Goal: Task Accomplishment & Management: Manage account settings

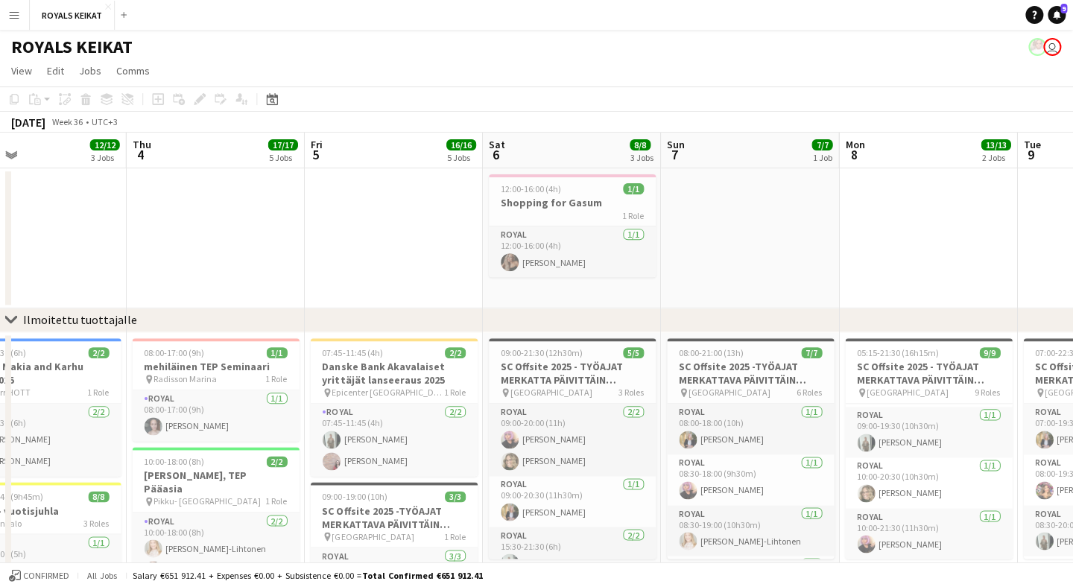
scroll to position [0, 356]
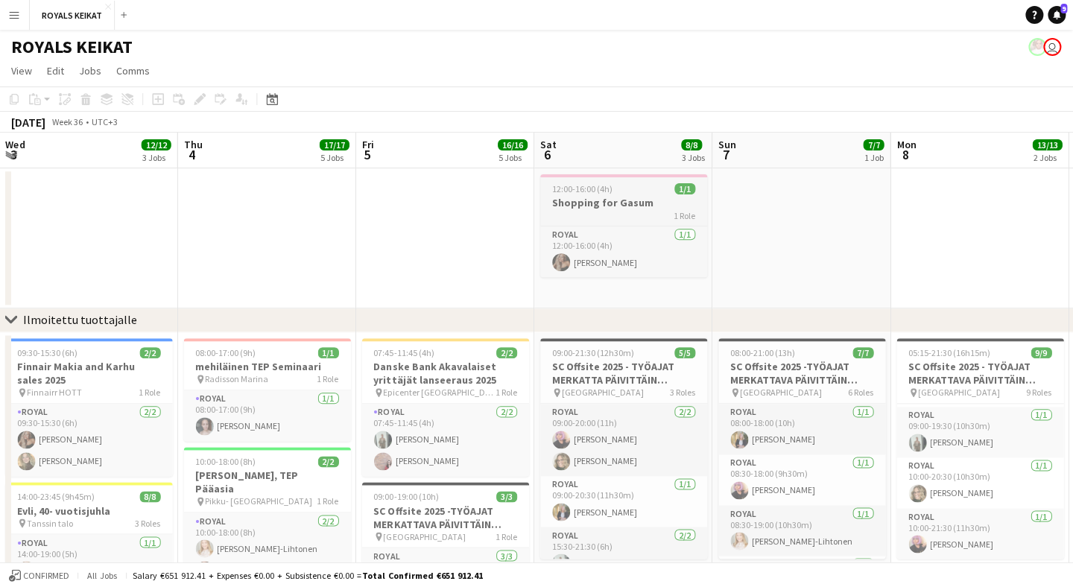
click at [605, 211] on div "1 Role" at bounding box center [623, 215] width 167 height 12
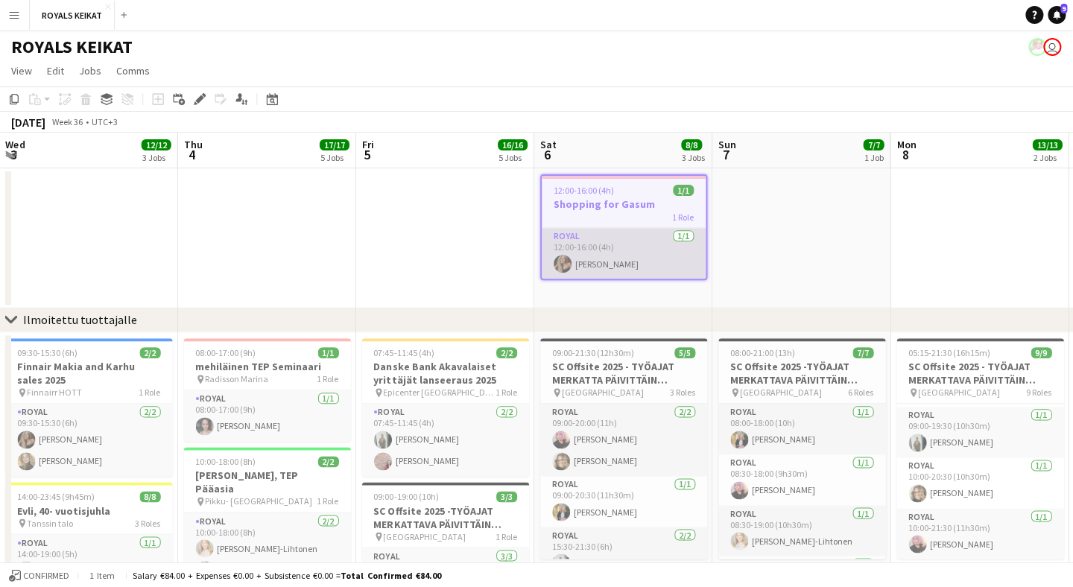
click at [610, 264] on app-card-role "Royal [DATE] 12:00-16:00 (4h) [PERSON_NAME]" at bounding box center [624, 253] width 164 height 51
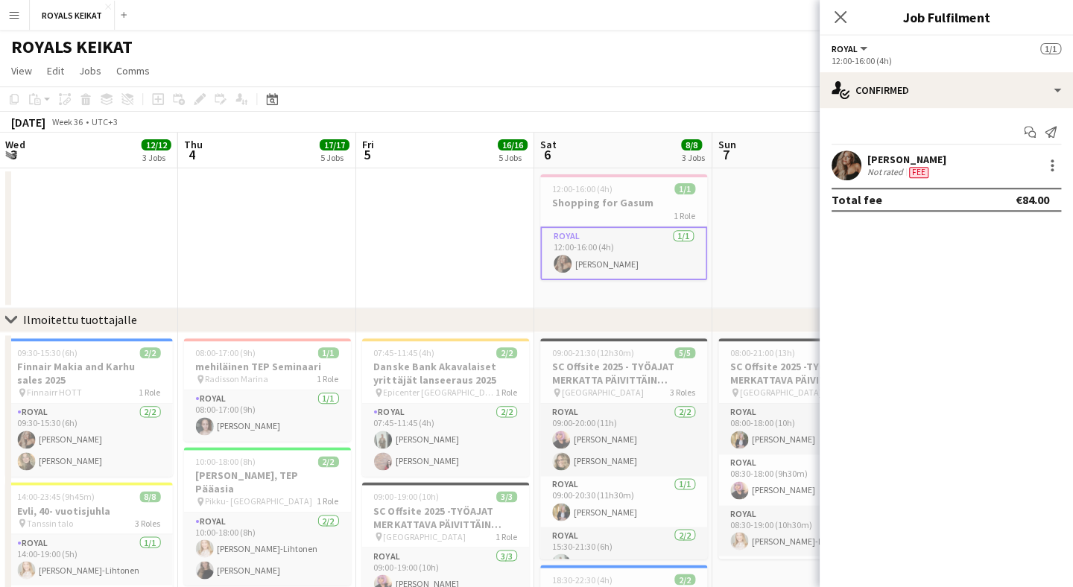
click at [21, 16] on button "Menu" at bounding box center [15, 15] width 30 height 30
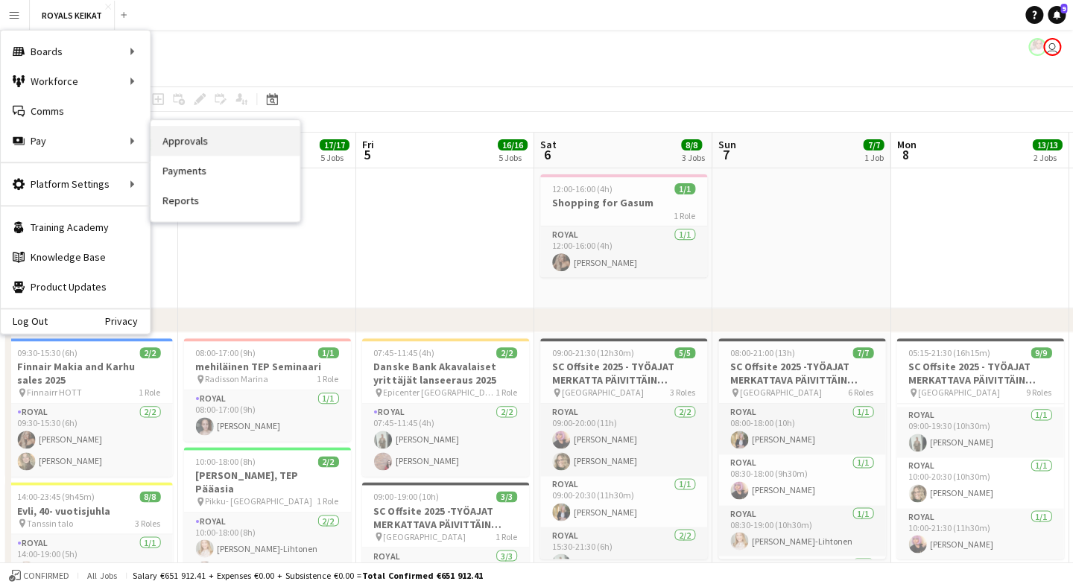
click at [201, 139] on link "Approvals" at bounding box center [225, 141] width 149 height 30
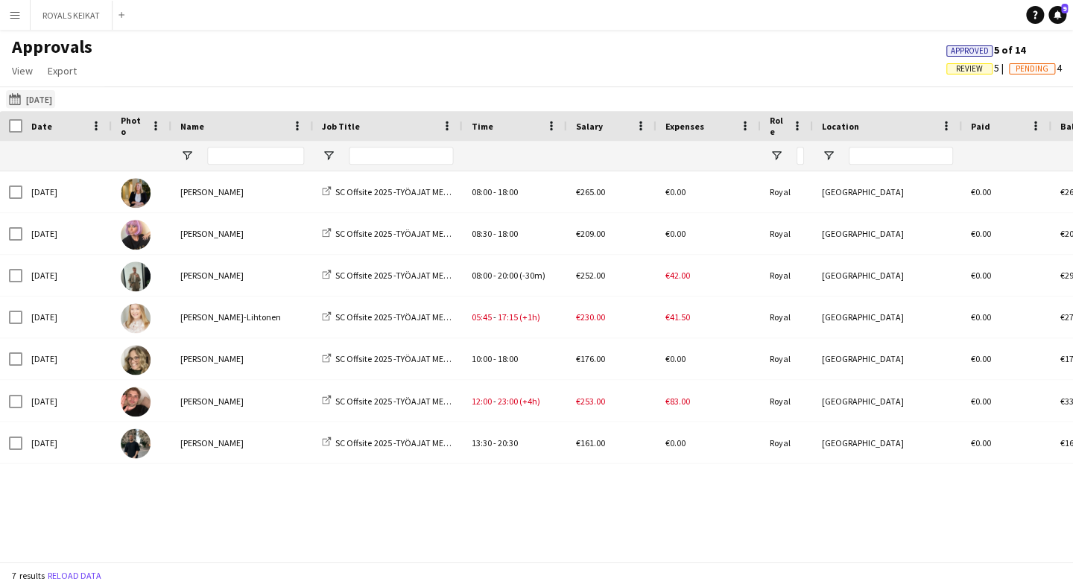
click at [55, 100] on button "[DATE] [DATE]" at bounding box center [30, 99] width 49 height 18
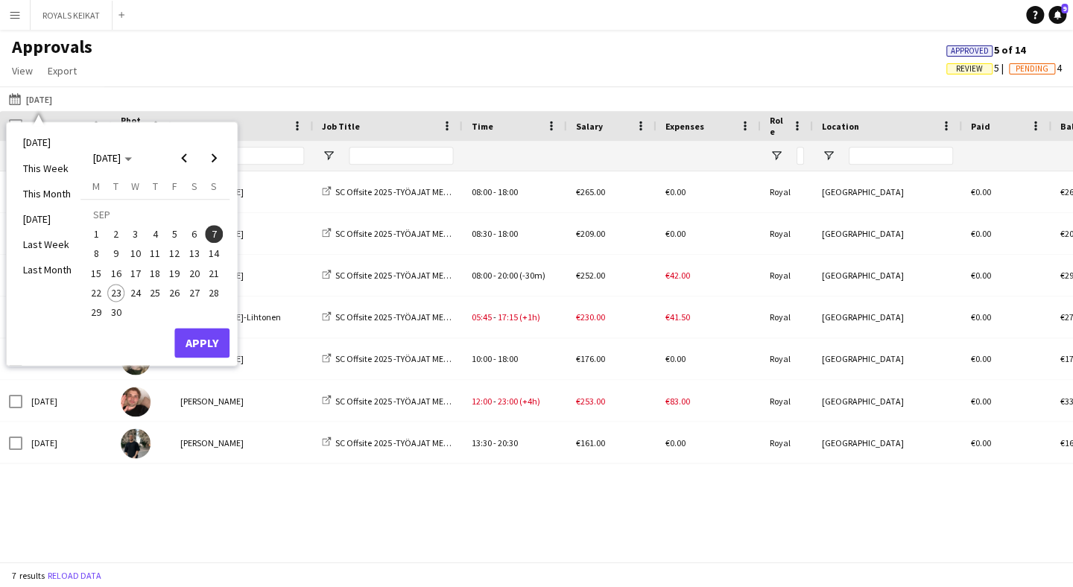
click at [195, 237] on span "6" at bounding box center [195, 234] width 18 height 18
click at [205, 350] on button "Apply" at bounding box center [201, 343] width 55 height 30
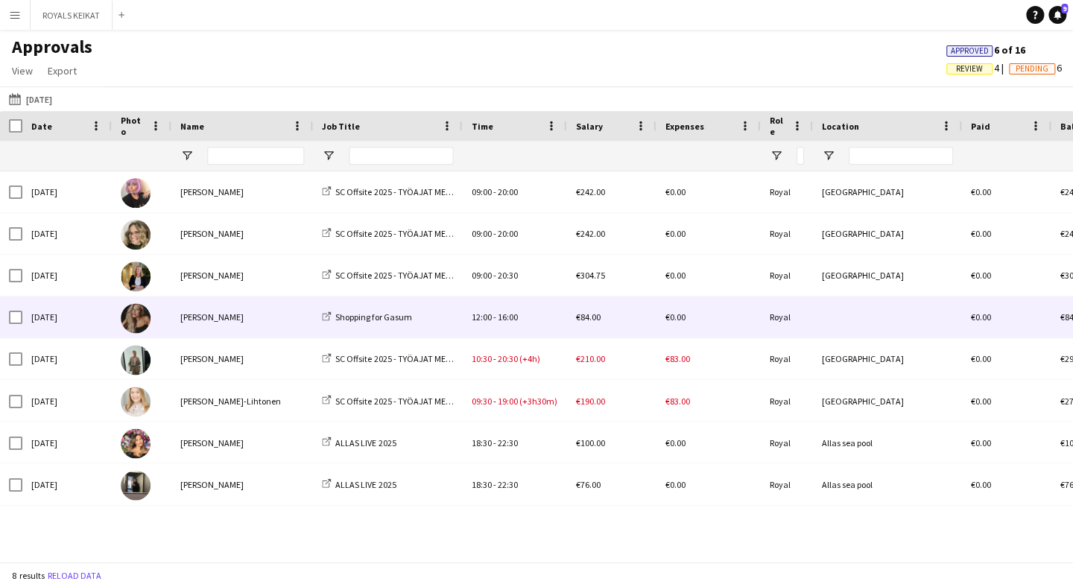
click at [216, 323] on div "[PERSON_NAME]" at bounding box center [242, 317] width 142 height 41
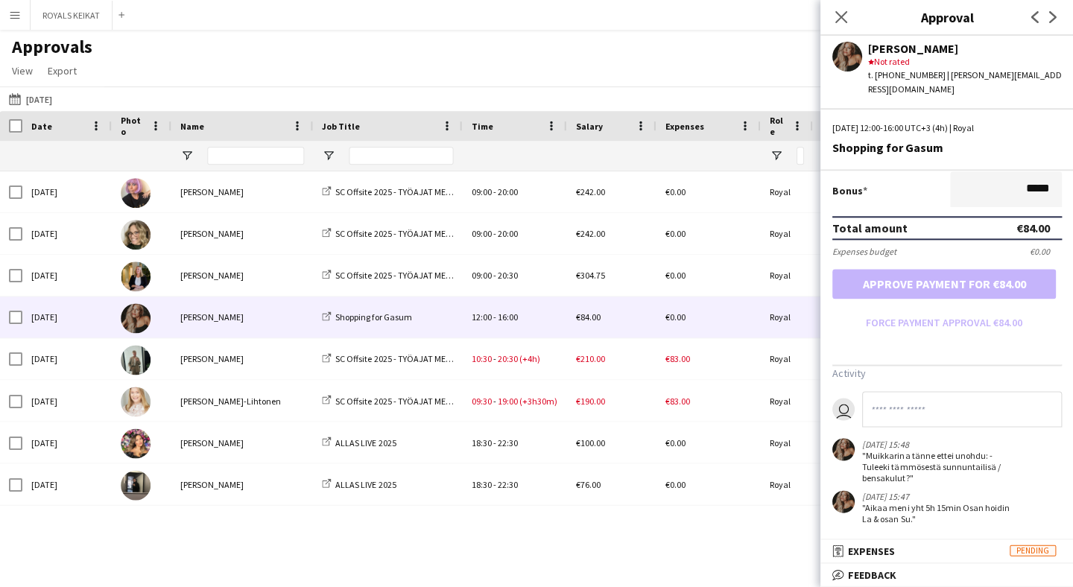
scroll to position [371, 0]
click at [902, 549] on mat-panel-title "receipt Expenses Pending" at bounding box center [943, 550] width 247 height 13
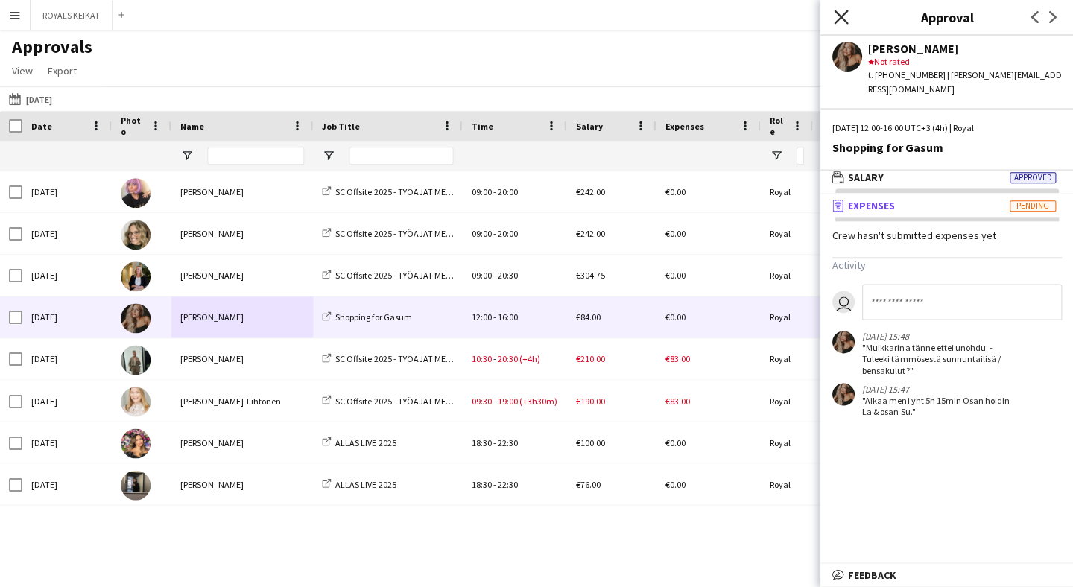
click at [843, 13] on icon at bounding box center [840, 17] width 14 height 14
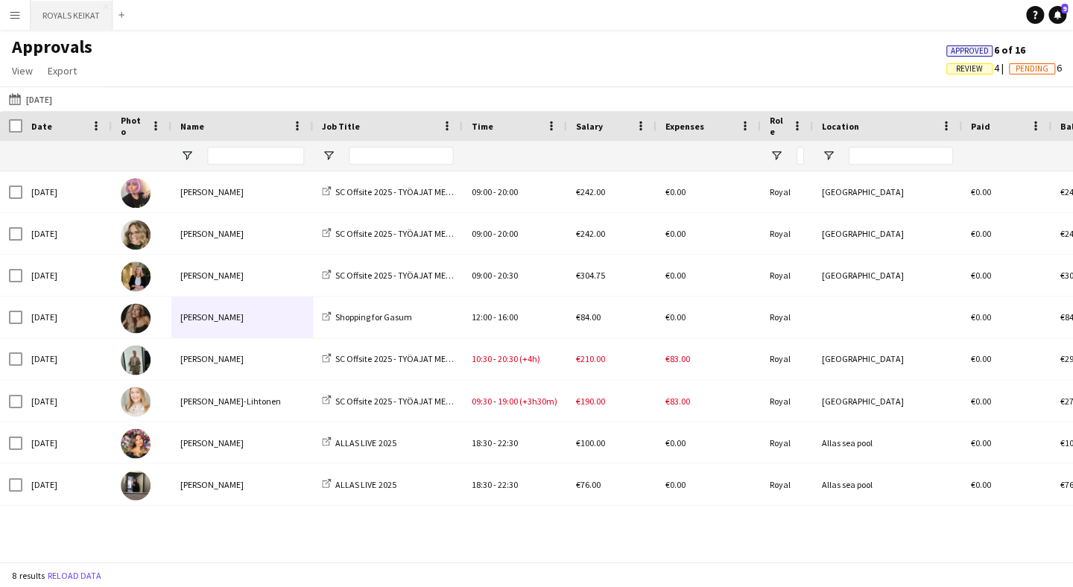
click at [89, 19] on button "ROYALS KEIKAT Close" at bounding box center [72, 15] width 82 height 29
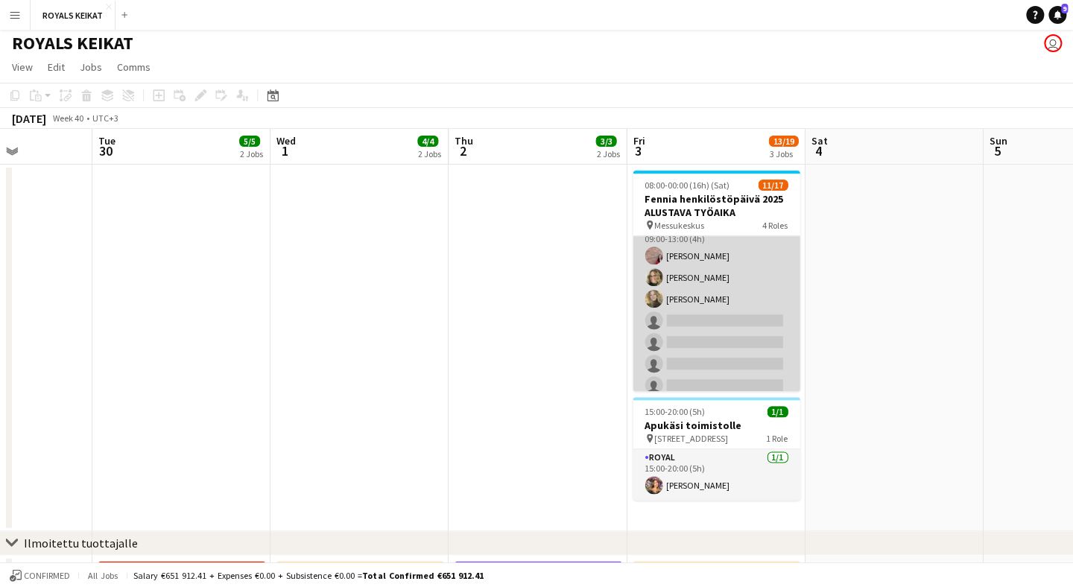
scroll to position [27, 0]
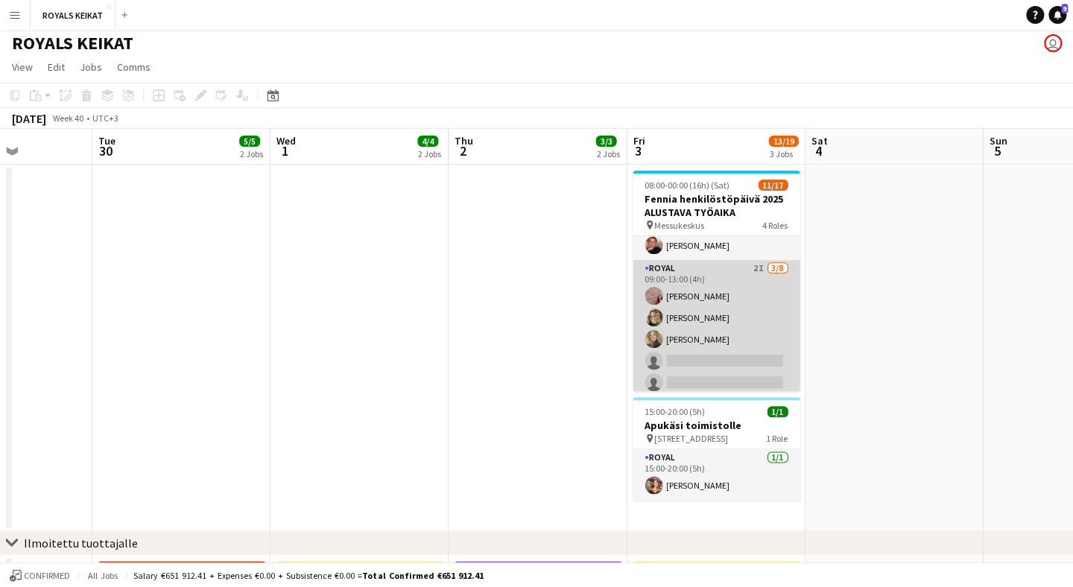
click at [754, 285] on app-card-role "Royal 2I [DATE] 09:00-13:00 (4h) [PERSON_NAME] Pauliina [PERSON_NAME] [PERSON_N…" at bounding box center [716, 361] width 167 height 202
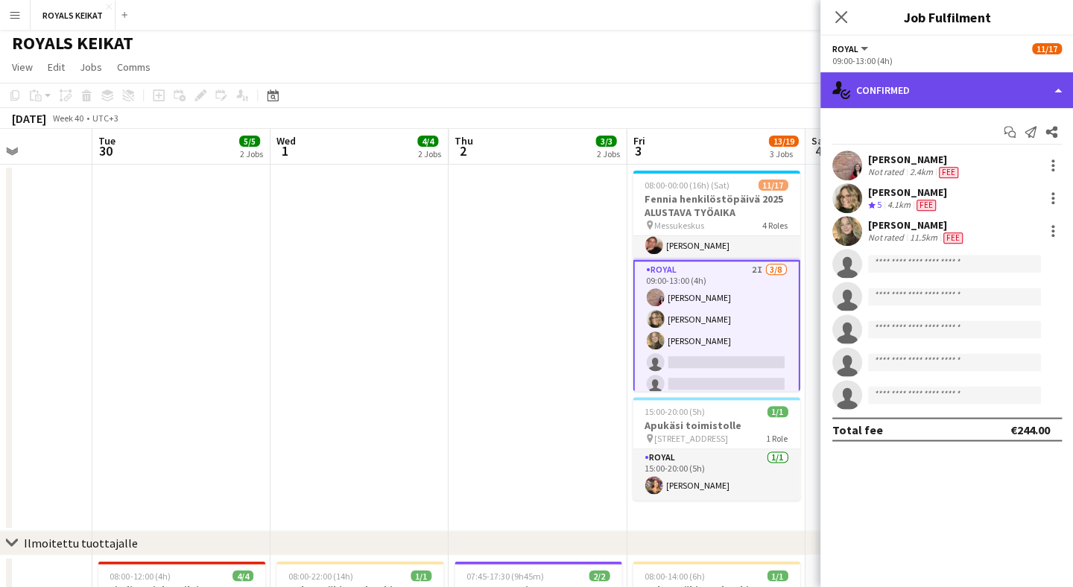
click at [1018, 91] on div "single-neutral-actions-check-2 Confirmed" at bounding box center [946, 90] width 253 height 36
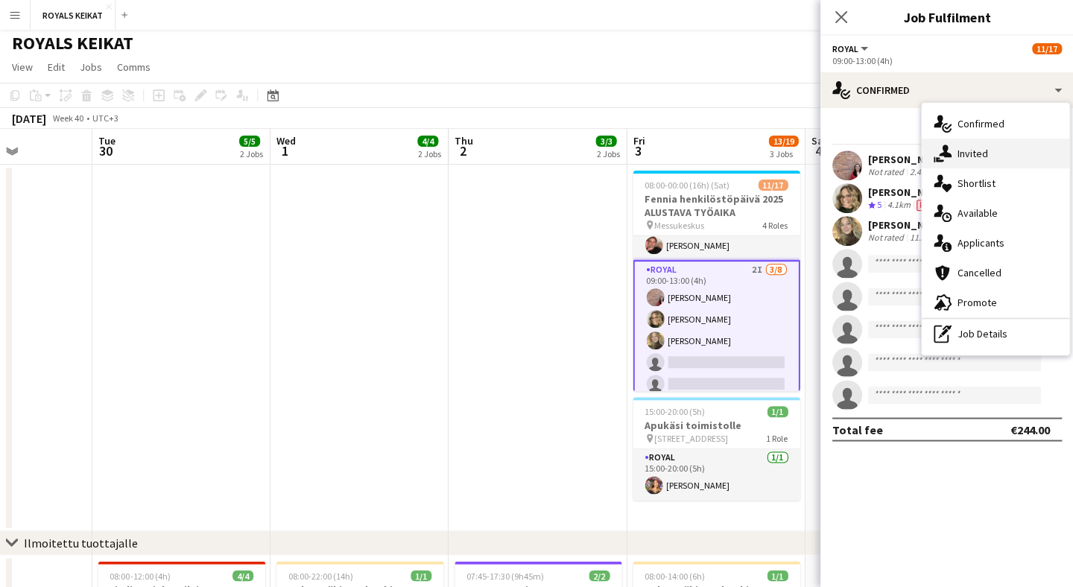
click at [1024, 151] on div "single-neutral-actions-share-1 Invited" at bounding box center [995, 154] width 148 height 30
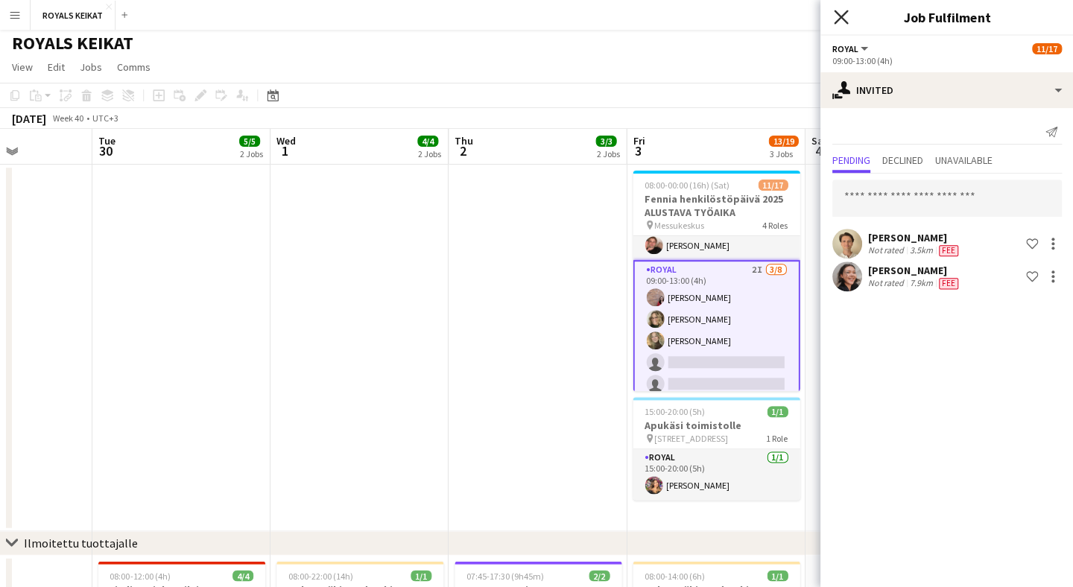
click at [840, 17] on icon at bounding box center [840, 17] width 14 height 14
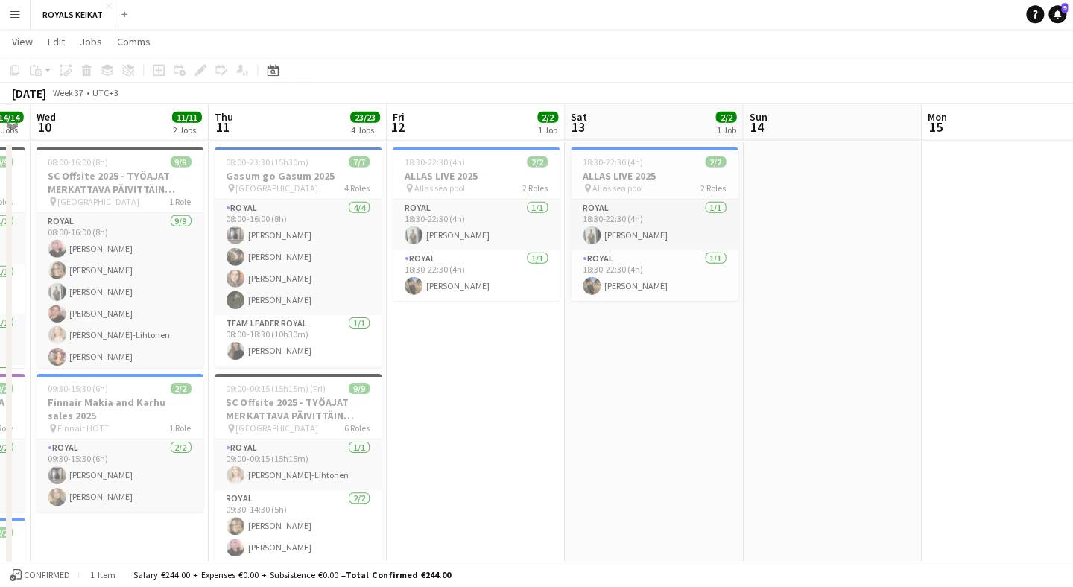
scroll to position [0, 440]
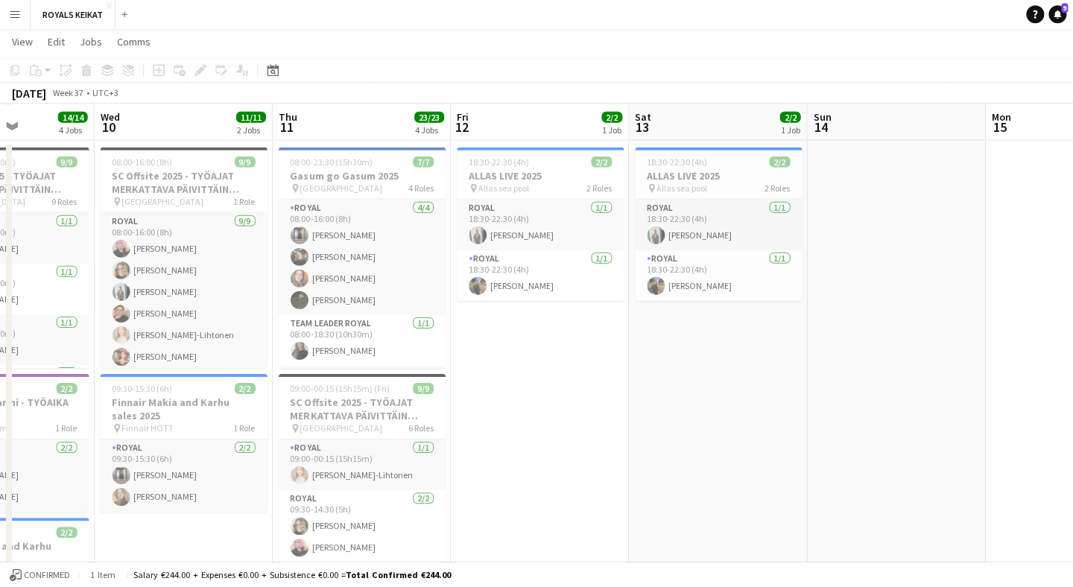
click at [16, 20] on button "Menu" at bounding box center [15, 15] width 30 height 30
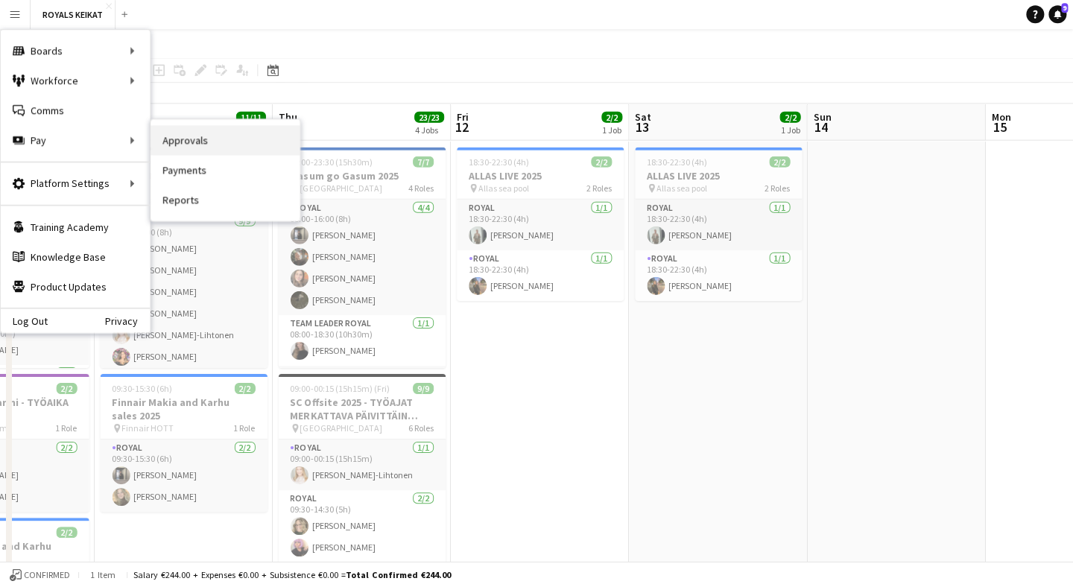
click at [232, 142] on link "Approvals" at bounding box center [225, 141] width 149 height 30
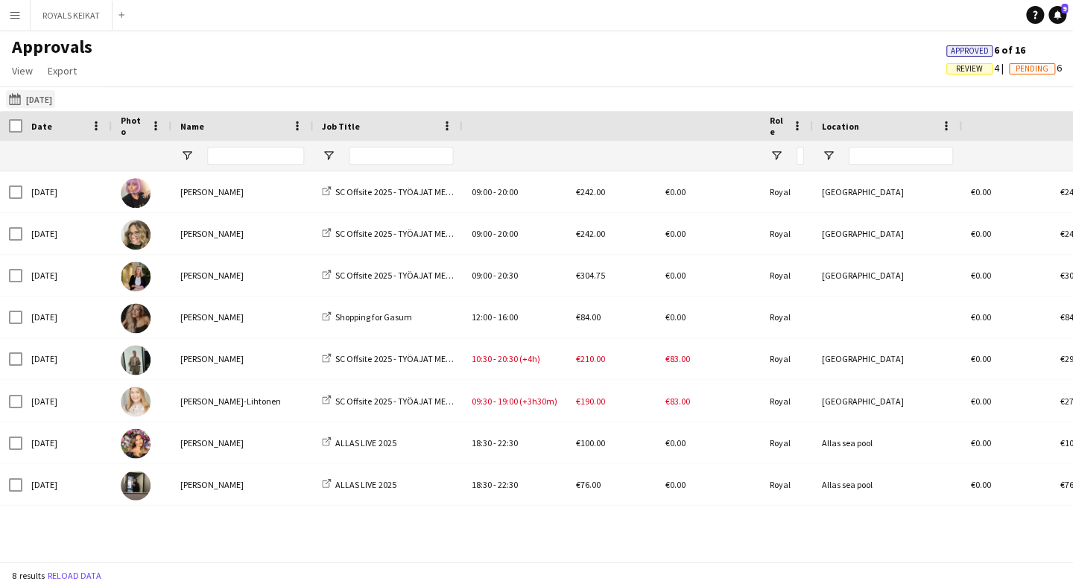
click at [55, 94] on button "[DATE] [DATE]" at bounding box center [30, 99] width 49 height 18
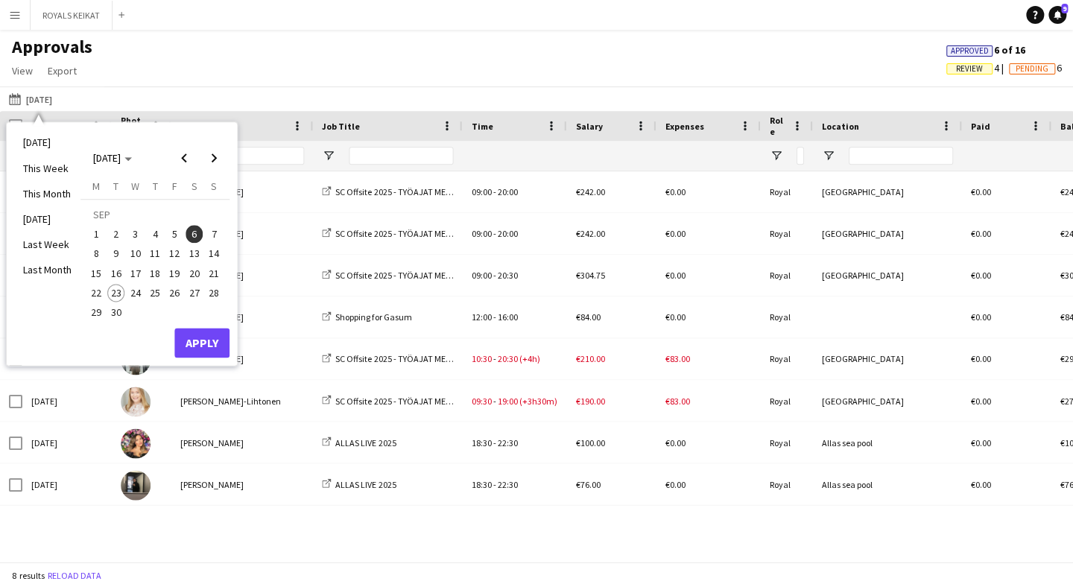
click at [157, 252] on span "11" at bounding box center [155, 254] width 18 height 18
click at [204, 335] on button "Apply" at bounding box center [201, 343] width 55 height 30
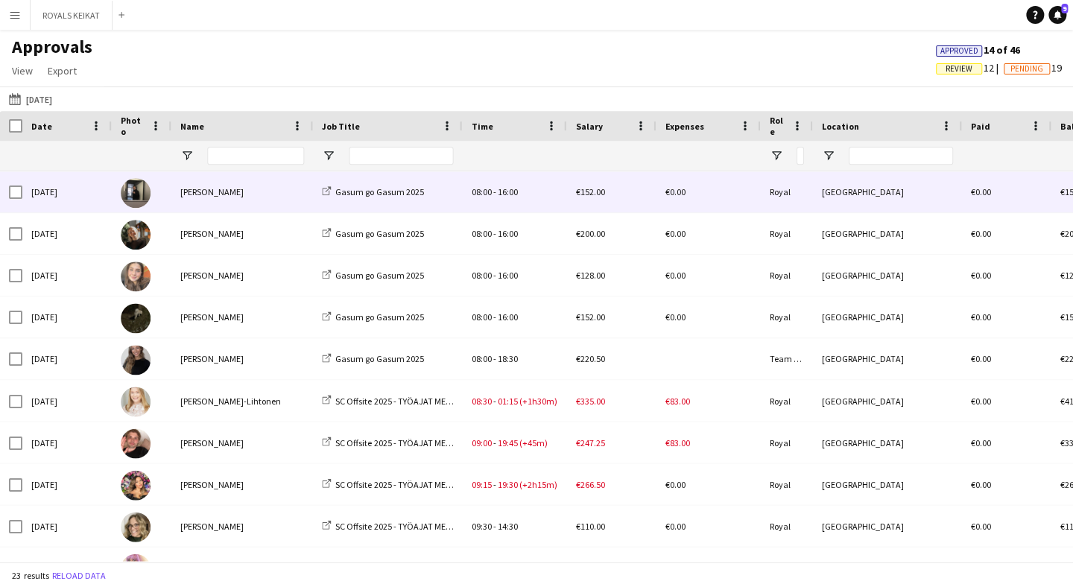
click at [237, 194] on div "[PERSON_NAME]" at bounding box center [242, 191] width 142 height 41
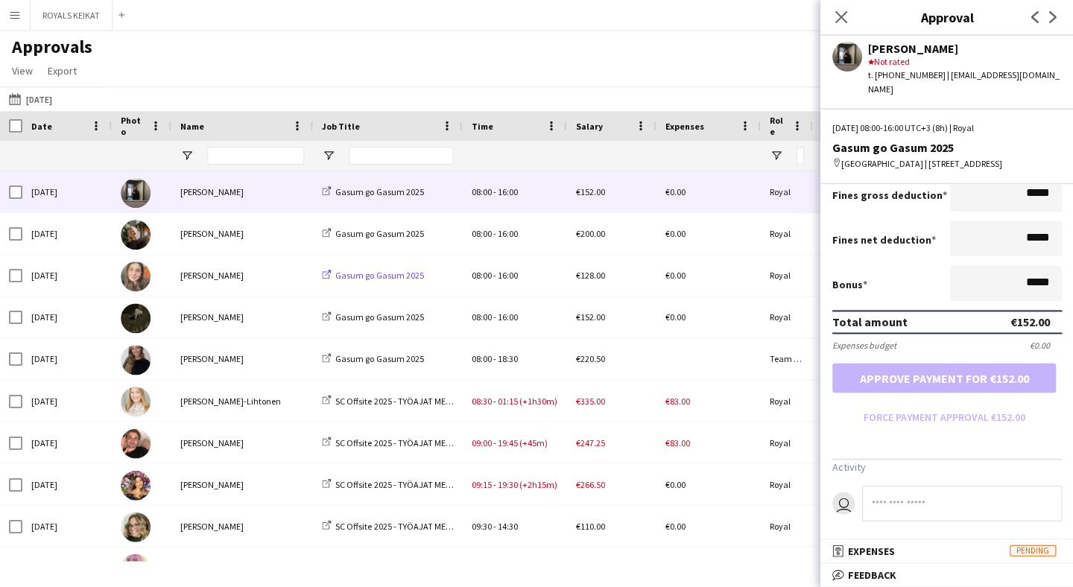
scroll to position [291, 0]
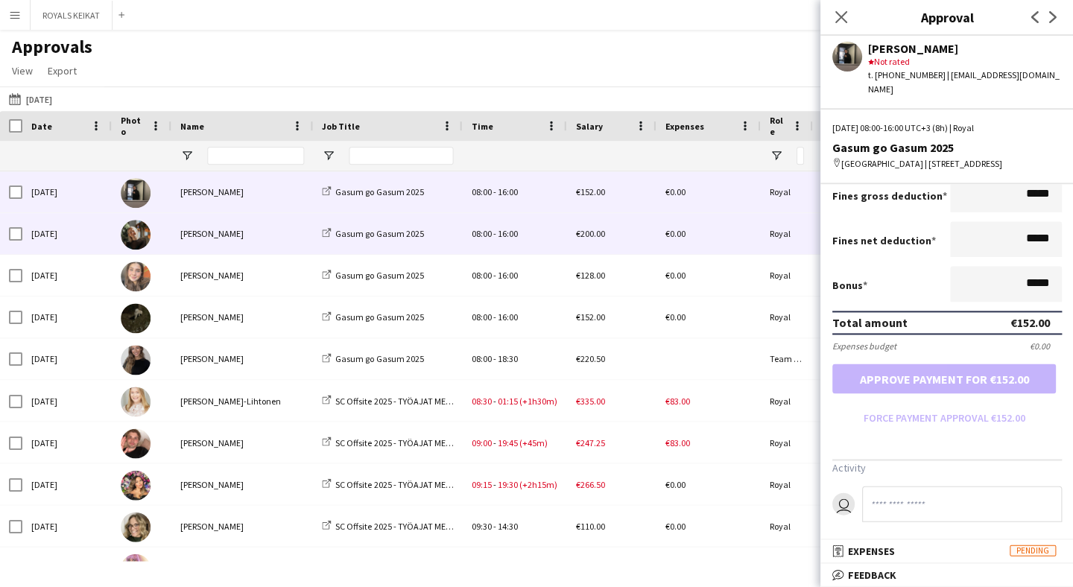
click at [277, 228] on div "[PERSON_NAME]" at bounding box center [242, 233] width 142 height 41
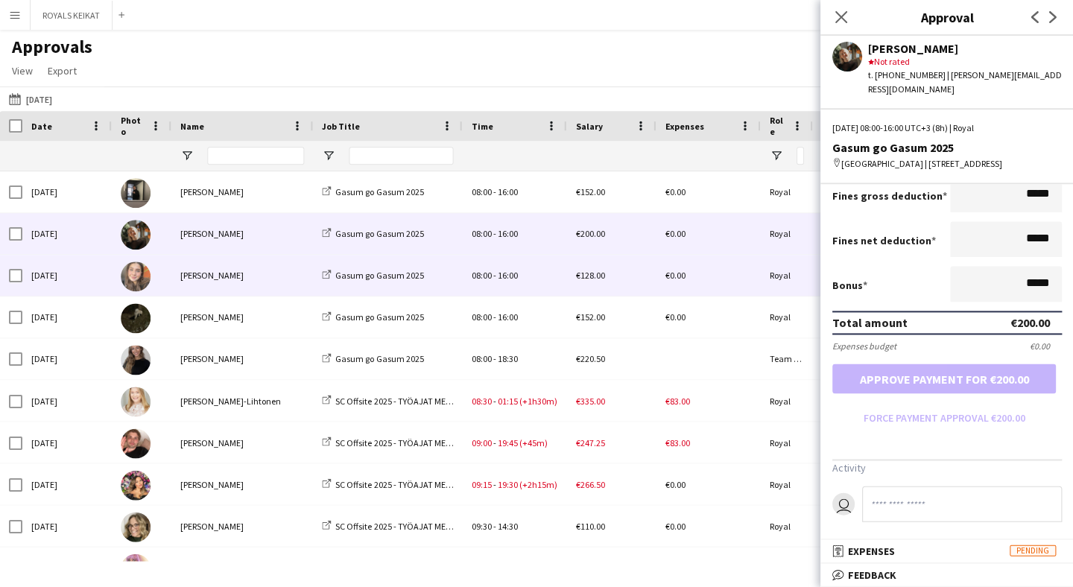
click at [277, 280] on div "[PERSON_NAME]" at bounding box center [242, 275] width 142 height 41
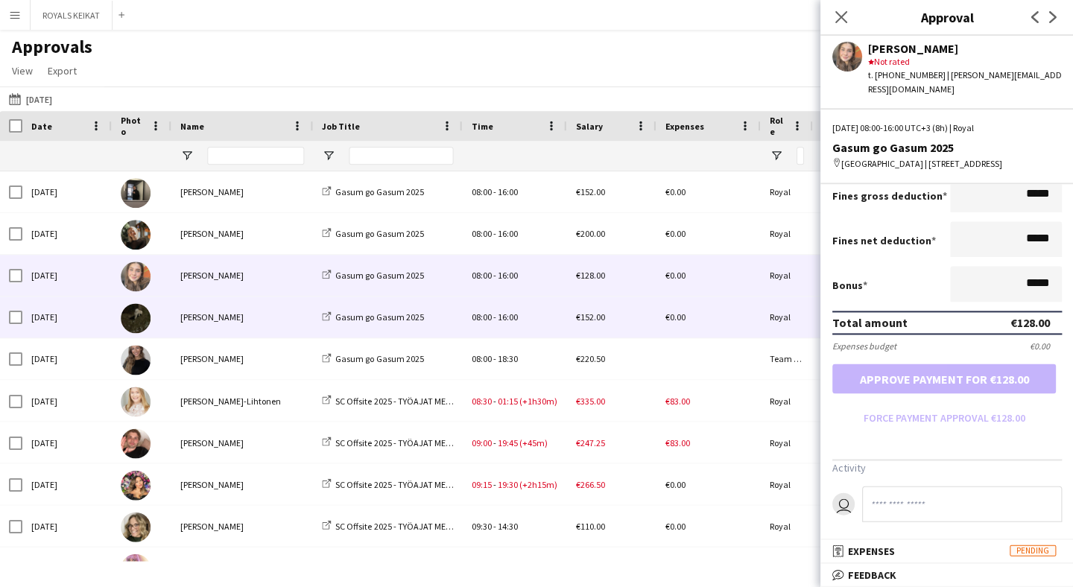
click at [274, 309] on div "[PERSON_NAME]" at bounding box center [242, 317] width 142 height 41
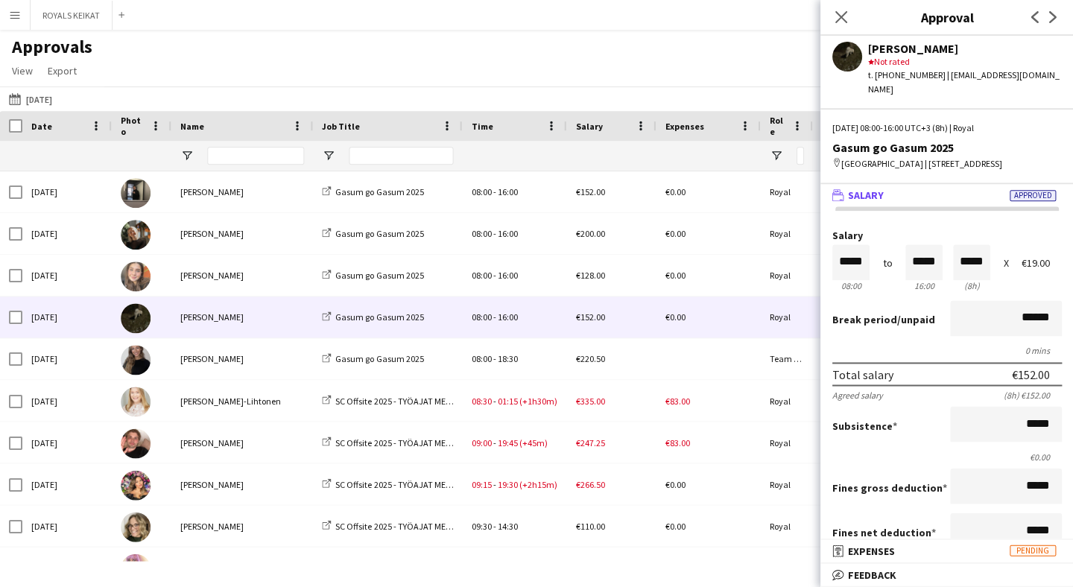
scroll to position [0, 0]
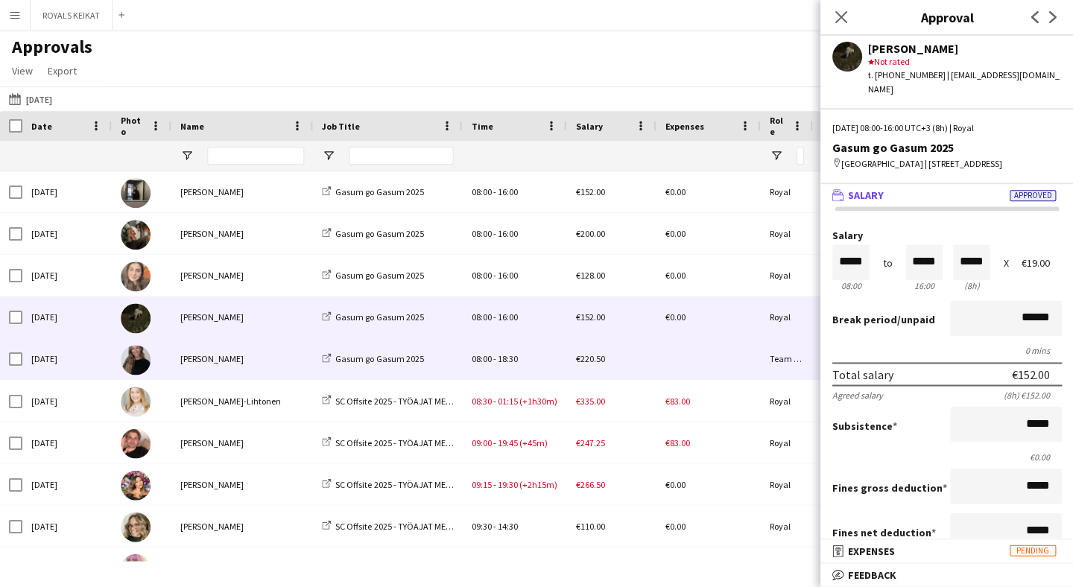
click at [272, 355] on div "[PERSON_NAME]" at bounding box center [242, 358] width 142 height 41
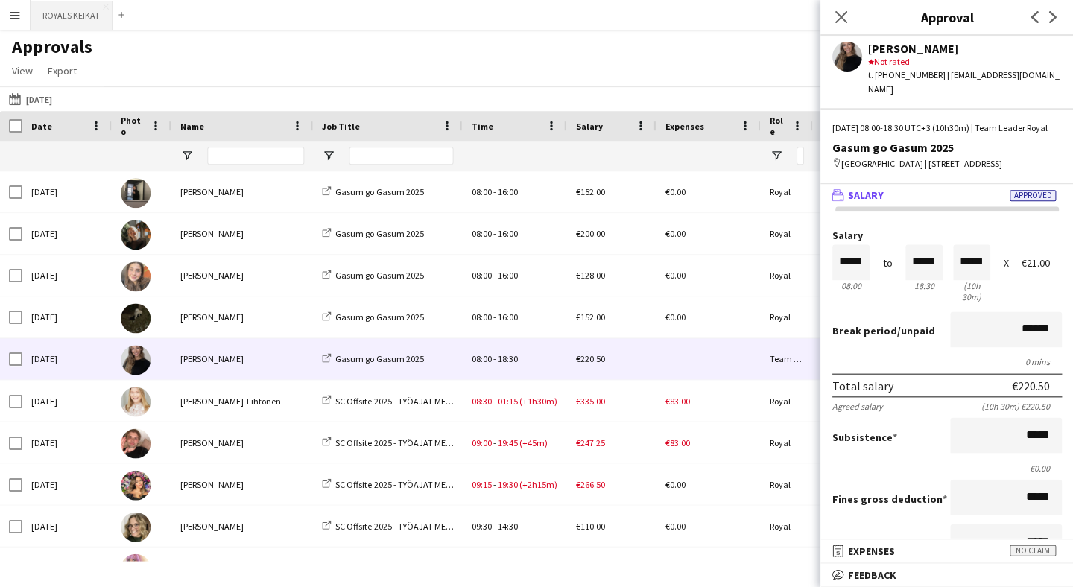
click at [74, 16] on button "ROYALS KEIKAT Close" at bounding box center [72, 15] width 82 height 29
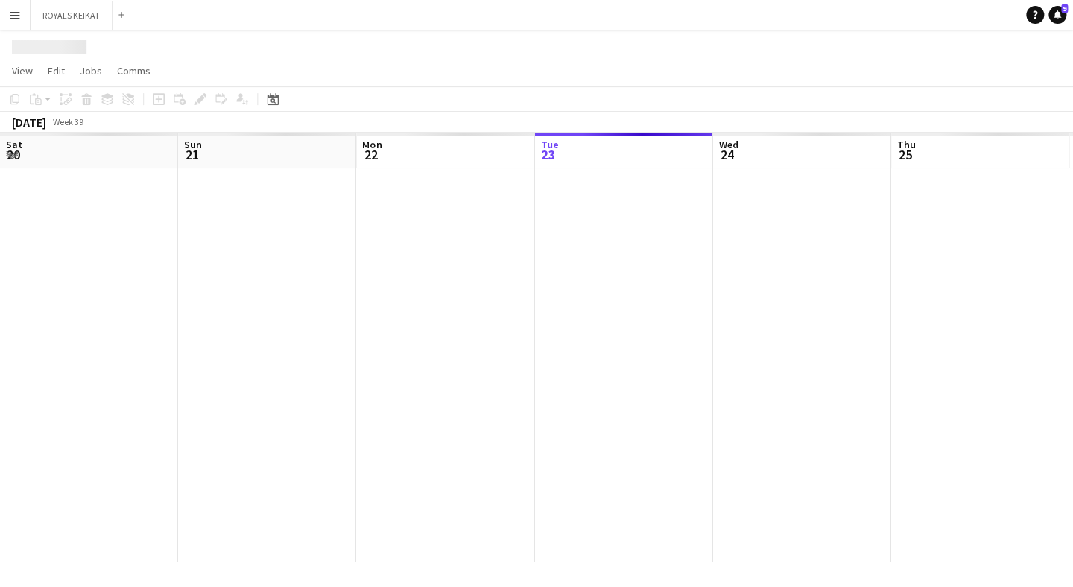
scroll to position [0, 356]
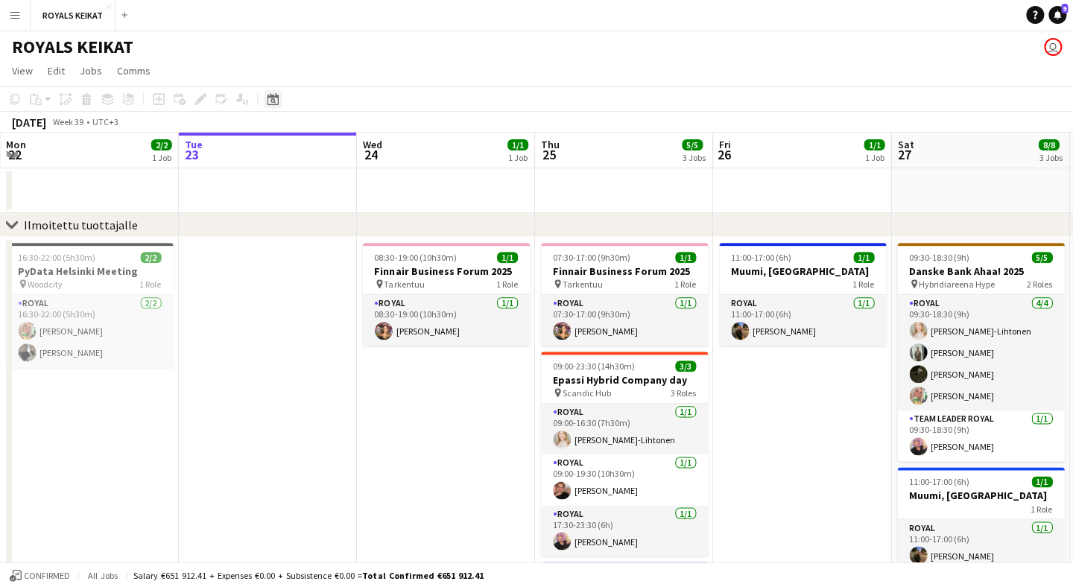
click at [276, 100] on icon "Date picker" at bounding box center [273, 99] width 12 height 12
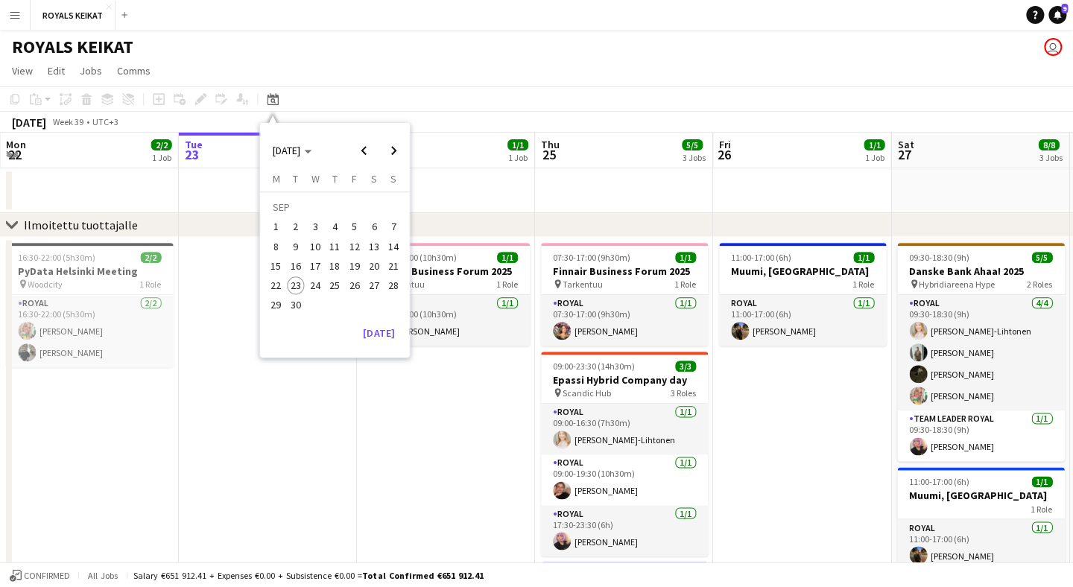
click at [338, 247] on span "11" at bounding box center [335, 247] width 18 height 18
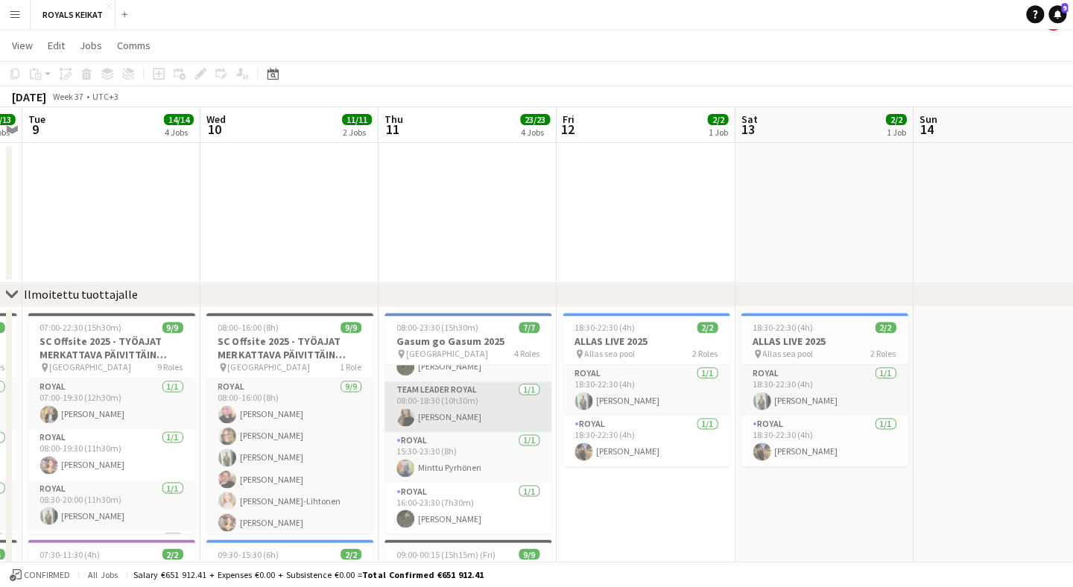
scroll to position [29, 0]
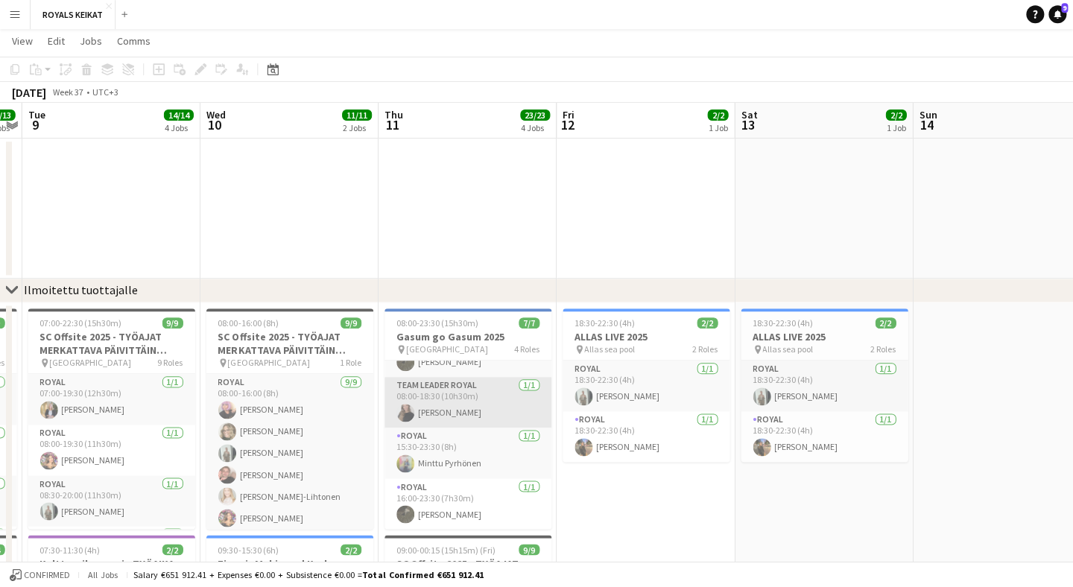
click at [461, 407] on app-card-role "Team Leader Royal [DATE] 08:00-18:30 (10h30m) [PERSON_NAME]" at bounding box center [468, 403] width 167 height 51
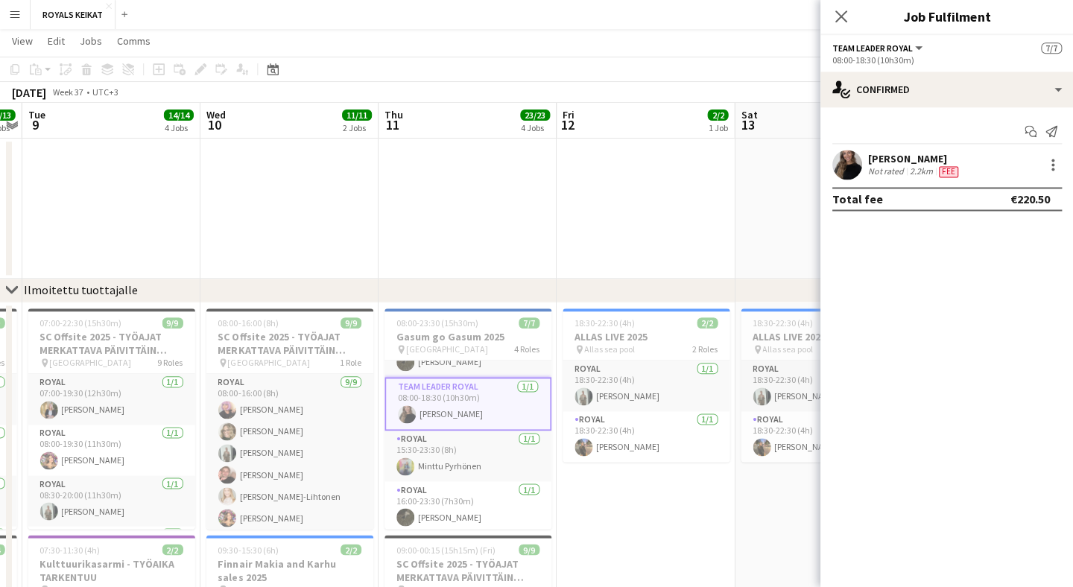
click at [894, 164] on div "[PERSON_NAME]" at bounding box center [914, 159] width 93 height 13
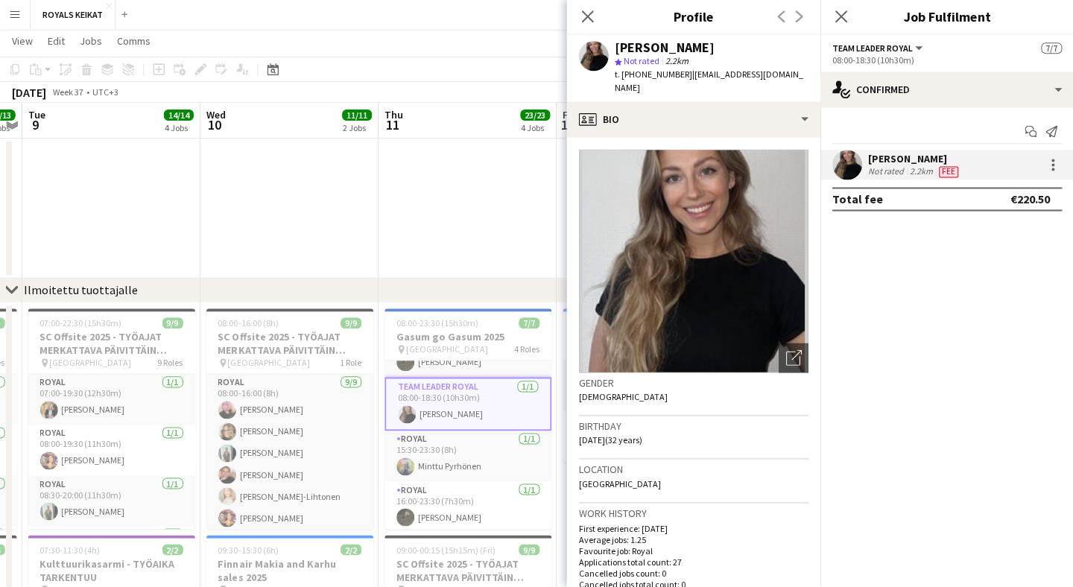
drag, startPoint x: 729, startPoint y: 47, endPoint x: 607, endPoint y: 47, distance: 121.5
click at [607, 48] on div "[PERSON_NAME] star Not rated 2.2km t. [PHONE_NUMBER] | [EMAIL_ADDRESS][DOMAIN_N…" at bounding box center [692, 69] width 253 height 66
copy div "[PERSON_NAME]"
click at [590, 17] on icon at bounding box center [587, 17] width 14 height 14
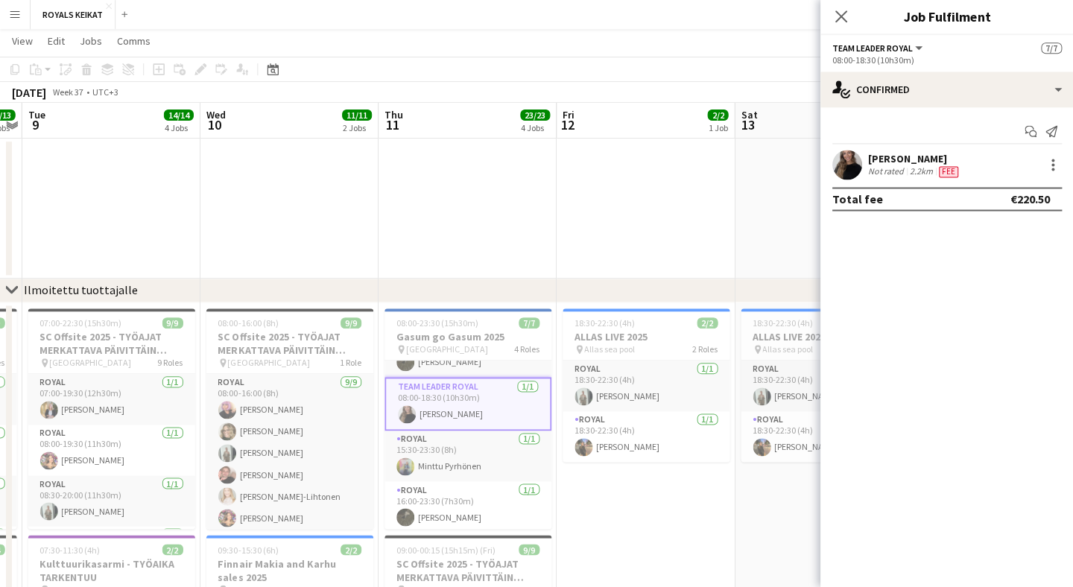
click at [16, 13] on app-icon "Menu" at bounding box center [15, 15] width 12 height 12
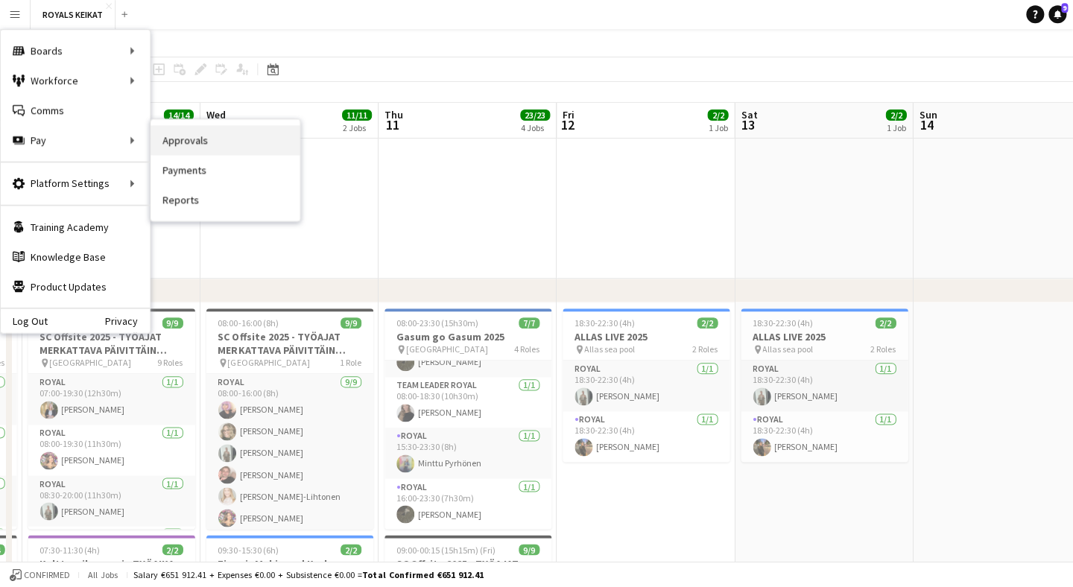
click at [176, 139] on link "Approvals" at bounding box center [225, 141] width 149 height 30
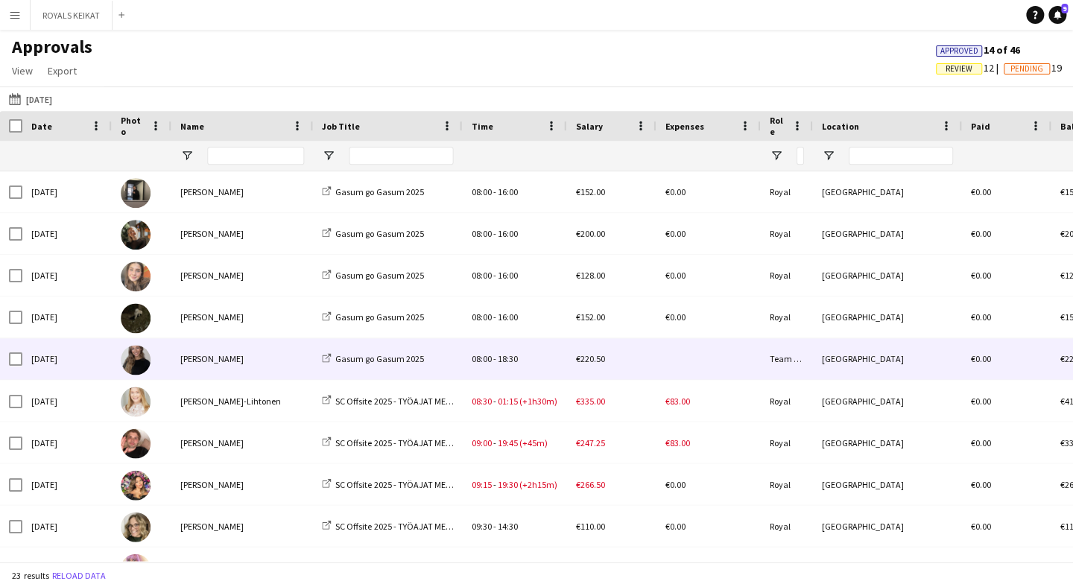
click at [221, 363] on div "[PERSON_NAME]" at bounding box center [242, 358] width 142 height 41
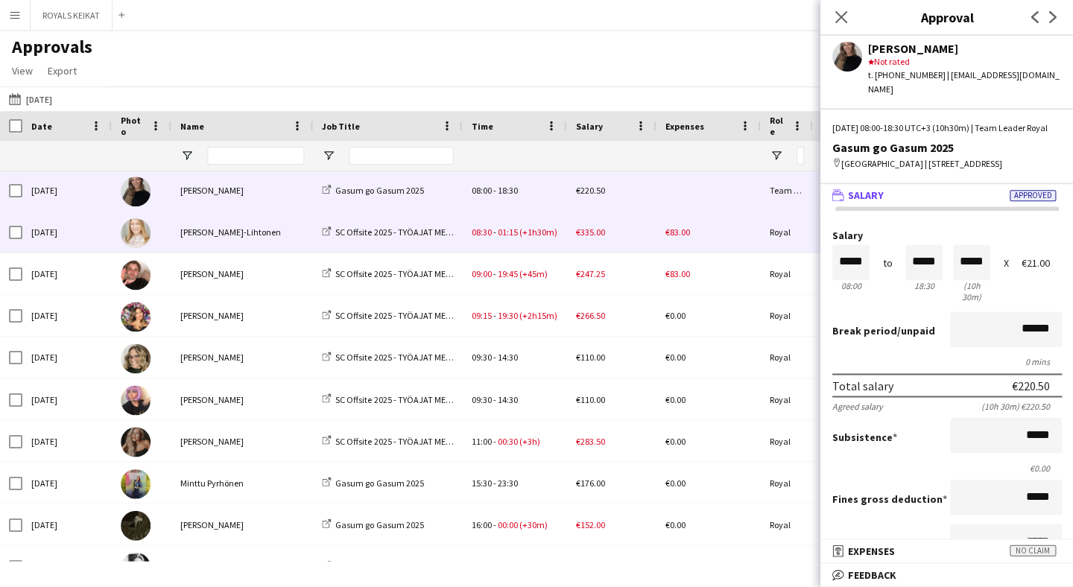
scroll to position [171, 0]
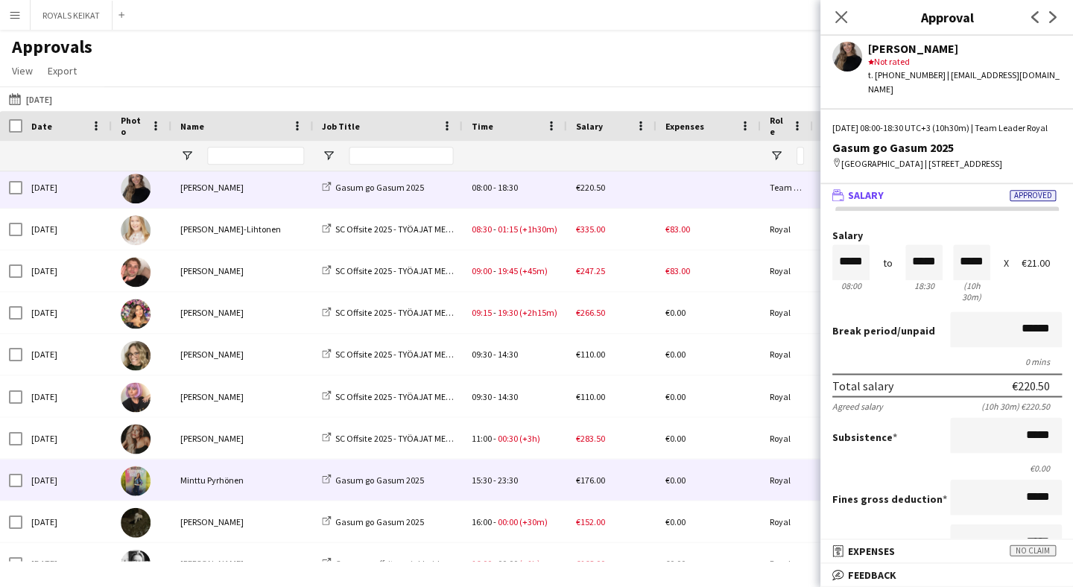
click at [271, 469] on div "Minttu Pyrhönen" at bounding box center [242, 479] width 142 height 41
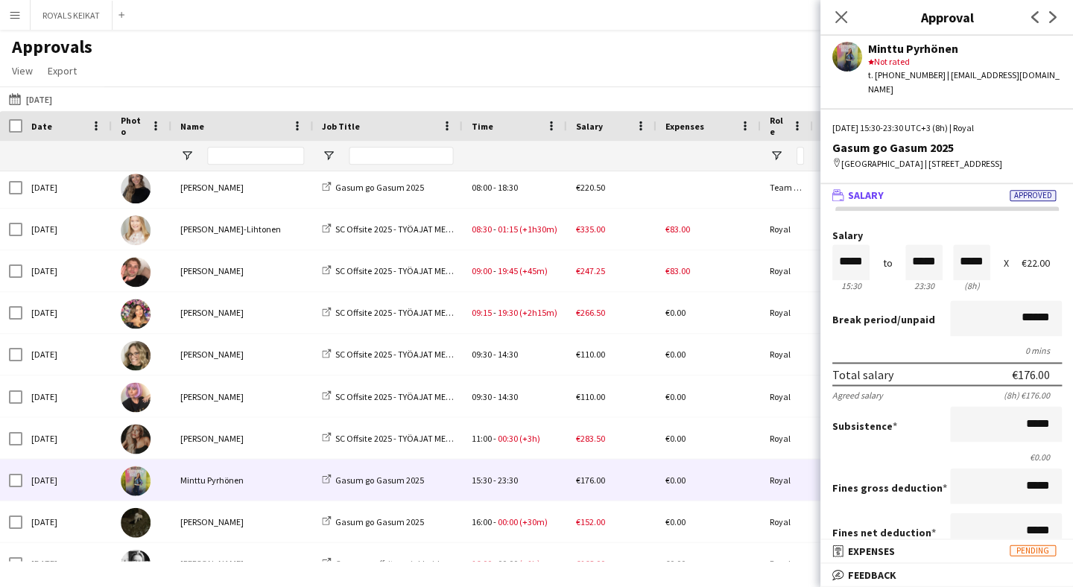
scroll to position [0, 0]
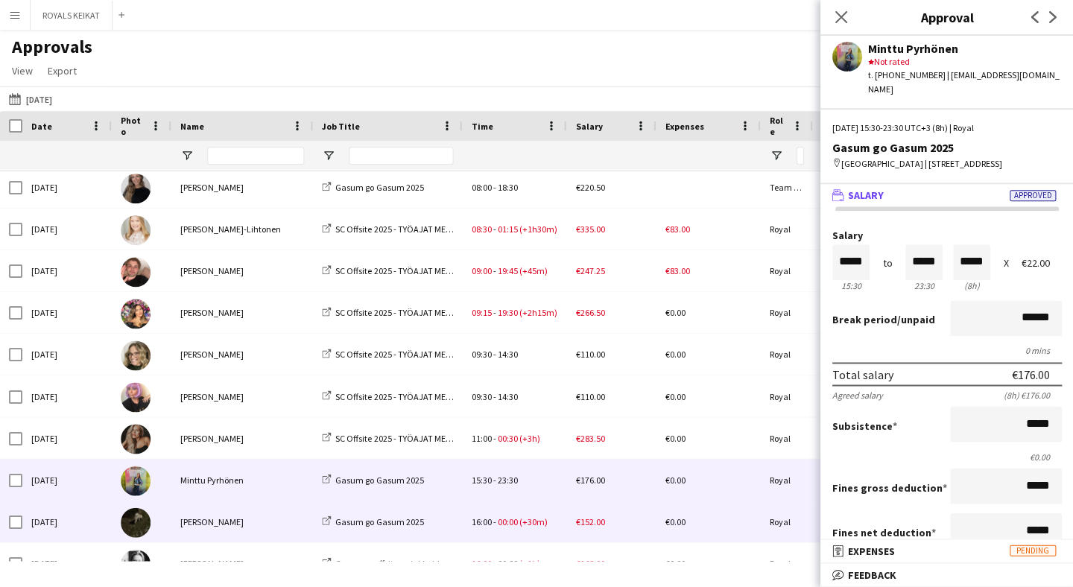
click at [276, 525] on div "[PERSON_NAME]" at bounding box center [242, 521] width 142 height 41
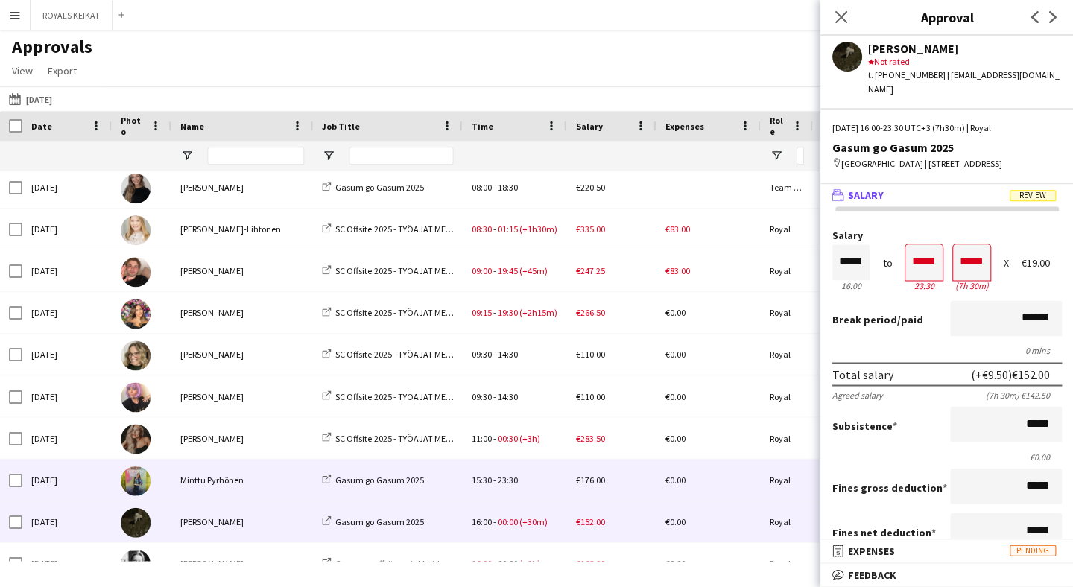
click at [250, 485] on div "Minttu Pyrhönen" at bounding box center [242, 479] width 142 height 41
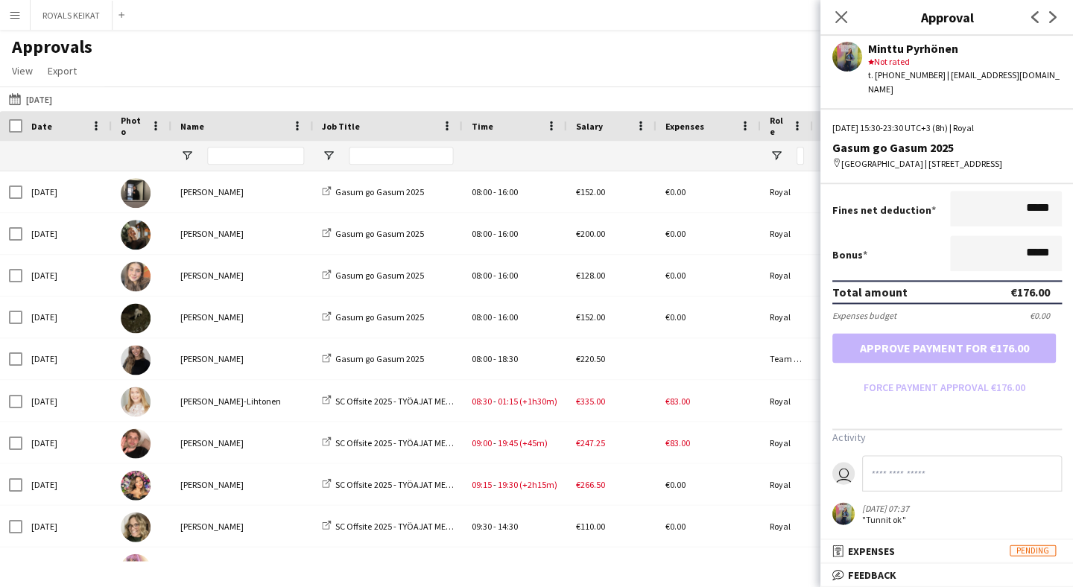
scroll to position [321, 0]
click at [84, 18] on button "ROYALS KEIKAT Close" at bounding box center [72, 15] width 82 height 29
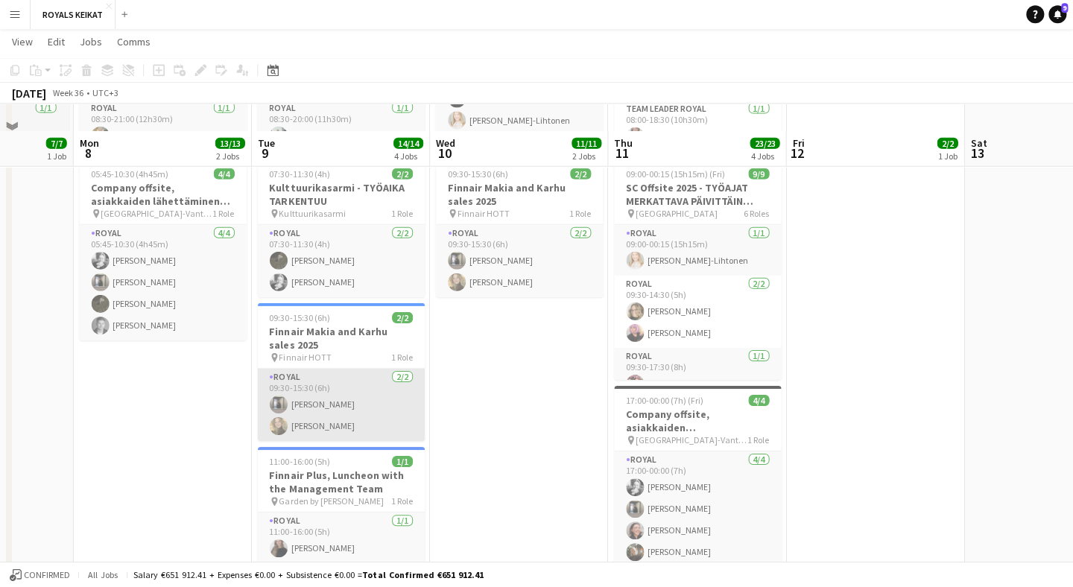
scroll to position [435, 0]
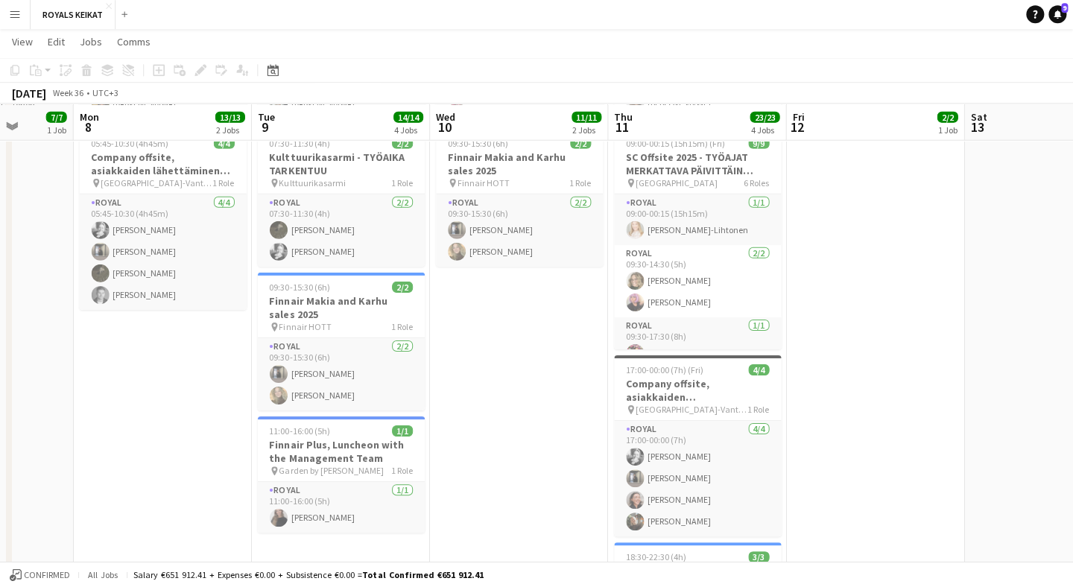
click at [10, 19] on app-icon "Menu" at bounding box center [15, 15] width 12 height 12
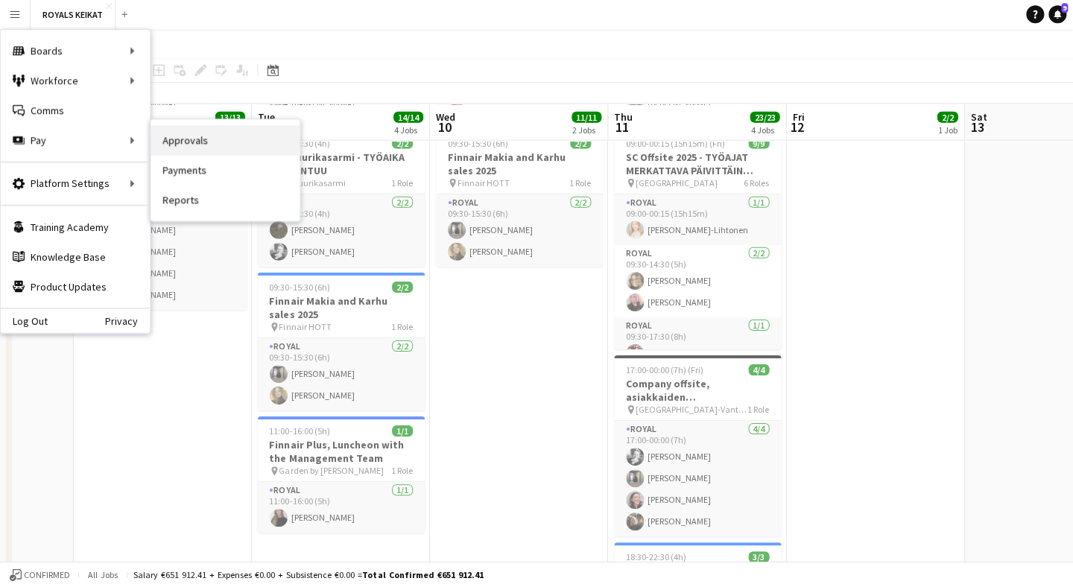
click at [244, 153] on link "Approvals" at bounding box center [225, 141] width 149 height 30
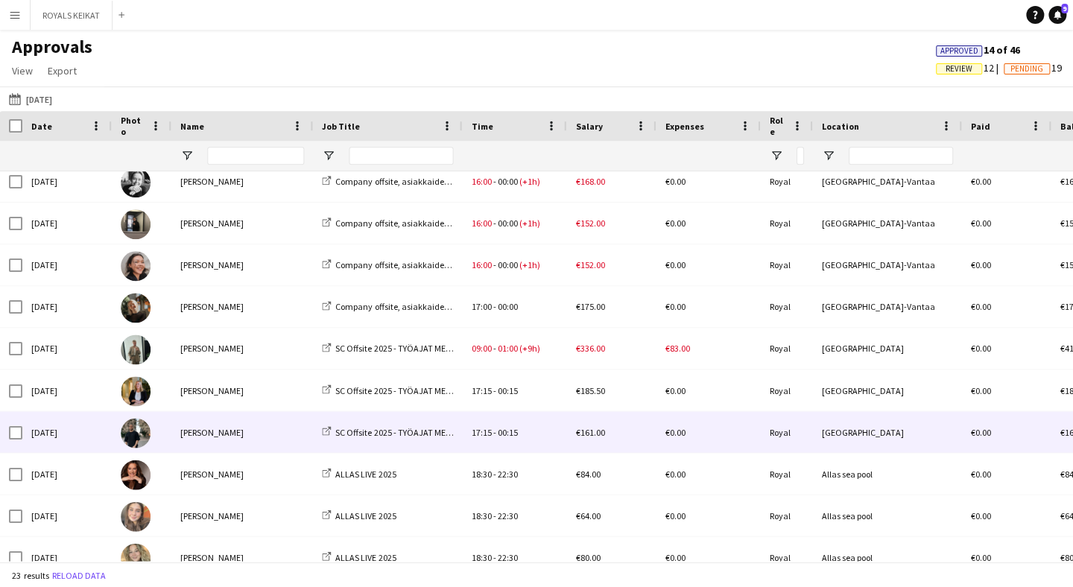
scroll to position [546, 0]
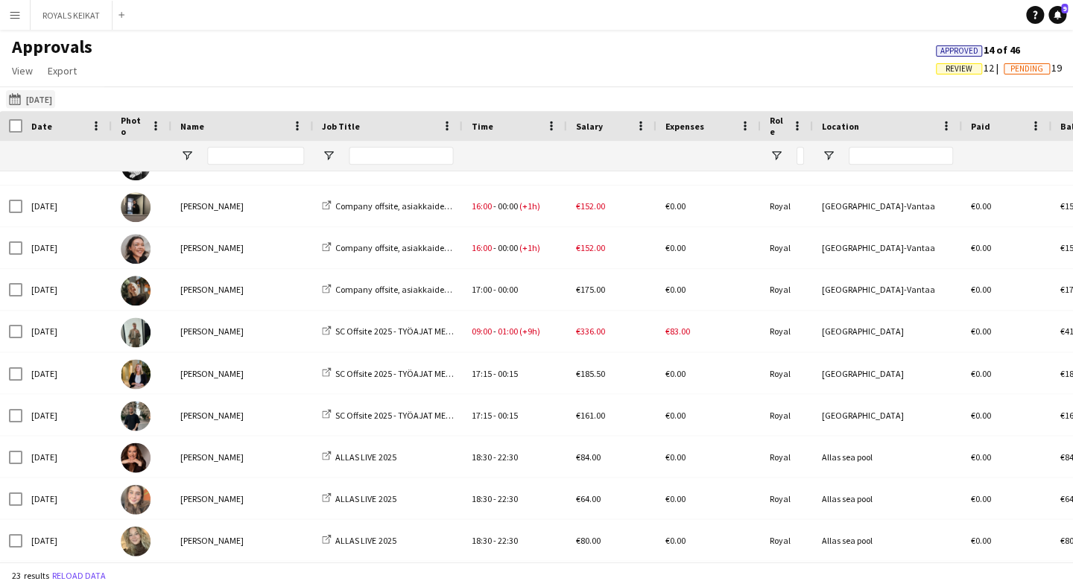
click at [55, 98] on button "[DATE] [DATE]" at bounding box center [30, 99] width 49 height 18
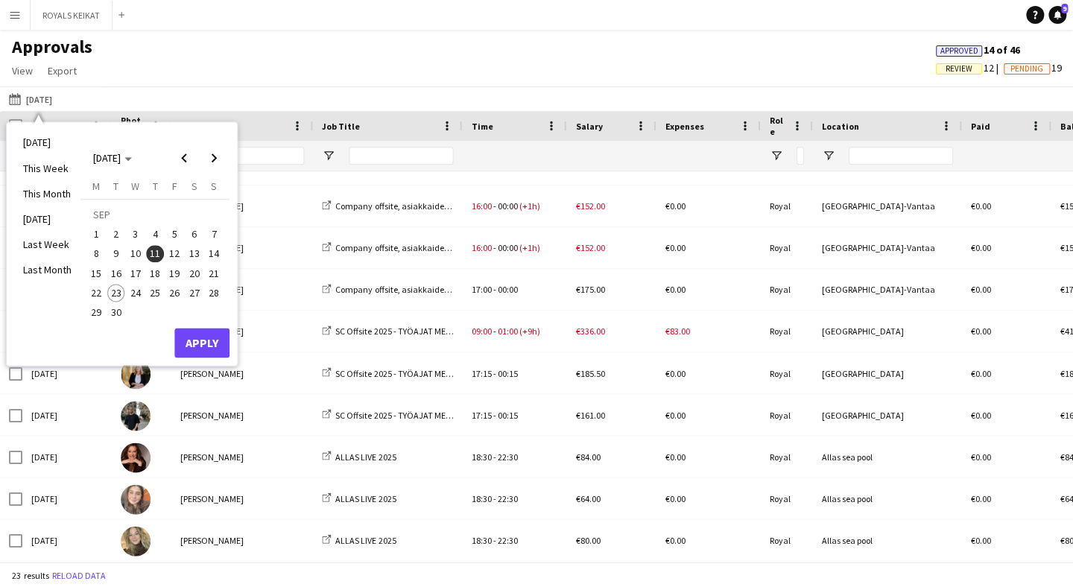
click at [159, 244] on button "11" at bounding box center [154, 253] width 19 height 19
click at [209, 338] on button "Apply" at bounding box center [201, 343] width 55 height 30
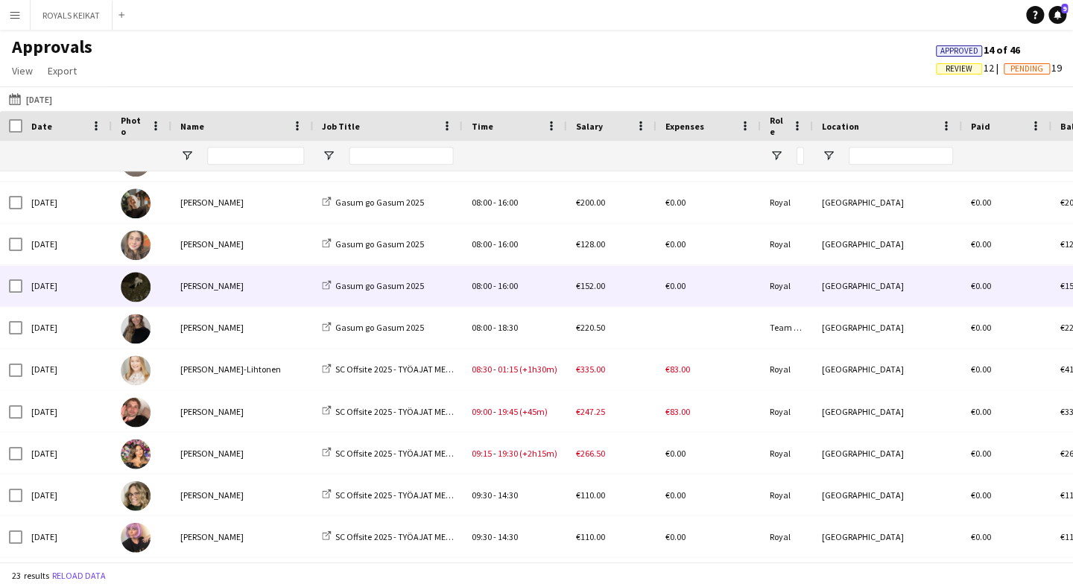
click at [285, 289] on div "[PERSON_NAME]" at bounding box center [242, 285] width 142 height 41
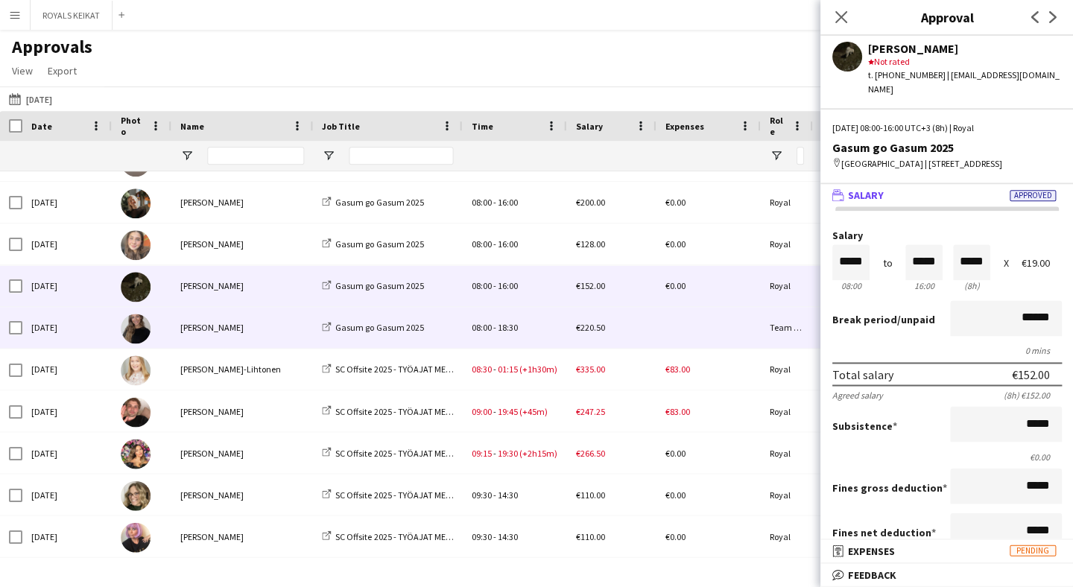
click at [281, 324] on div "[PERSON_NAME]" at bounding box center [242, 327] width 142 height 41
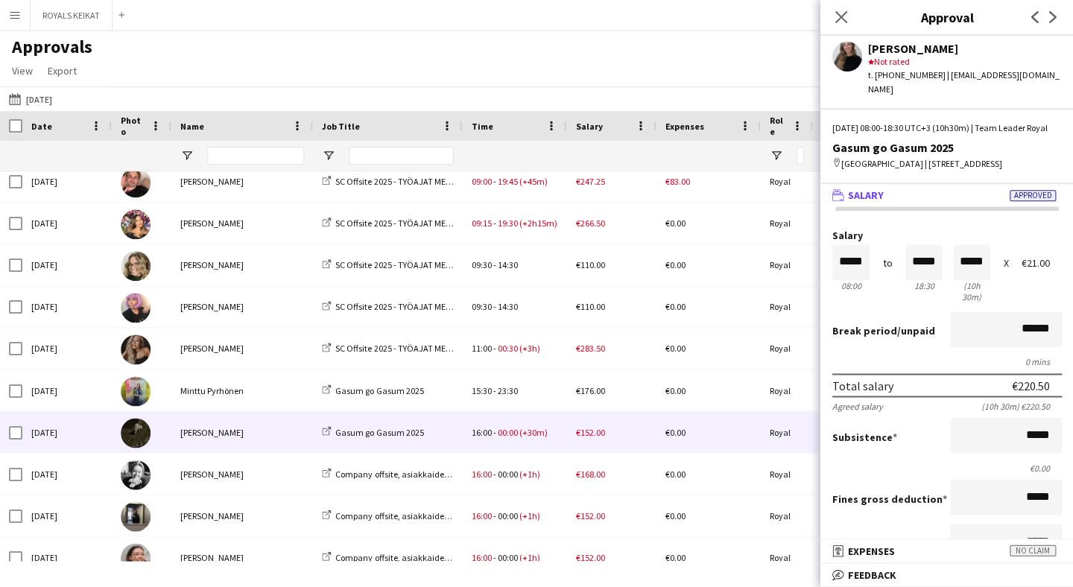
click at [284, 424] on div "[PERSON_NAME]" at bounding box center [242, 431] width 142 height 41
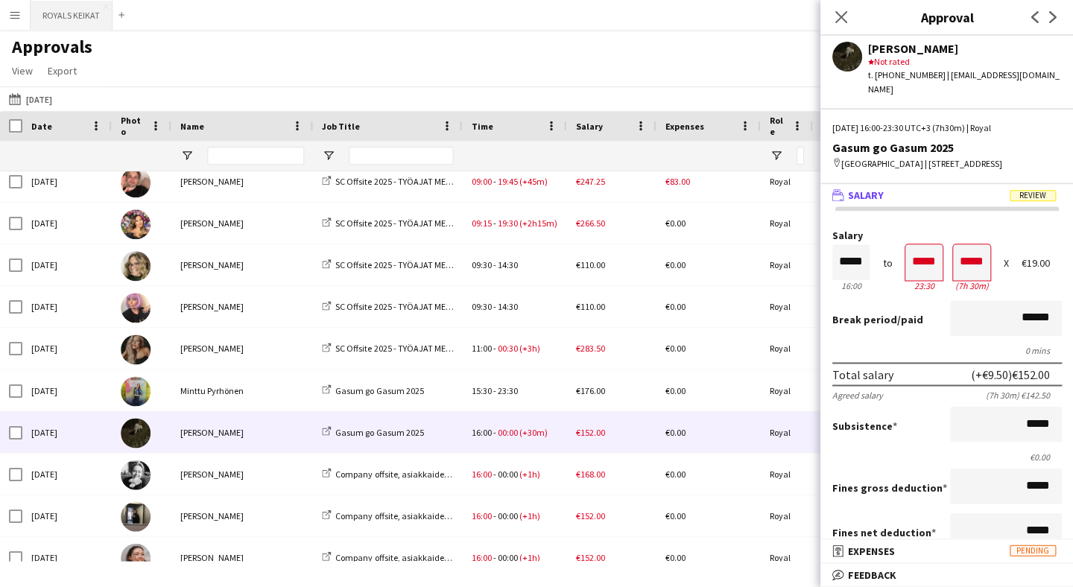
click at [87, 22] on button "ROYALS KEIKAT Close" at bounding box center [72, 15] width 82 height 29
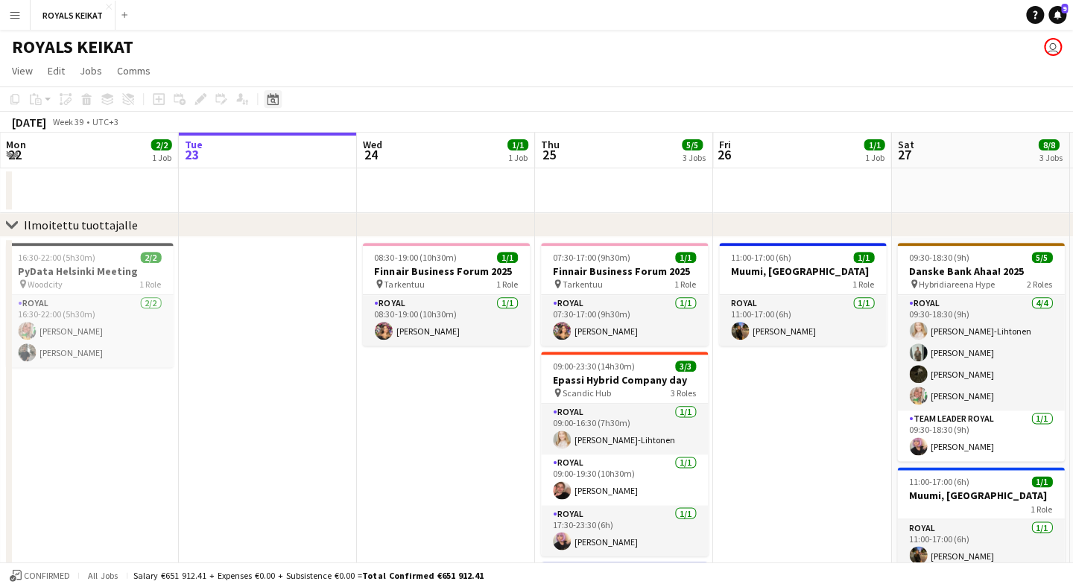
click at [274, 97] on icon at bounding box center [272, 99] width 11 height 12
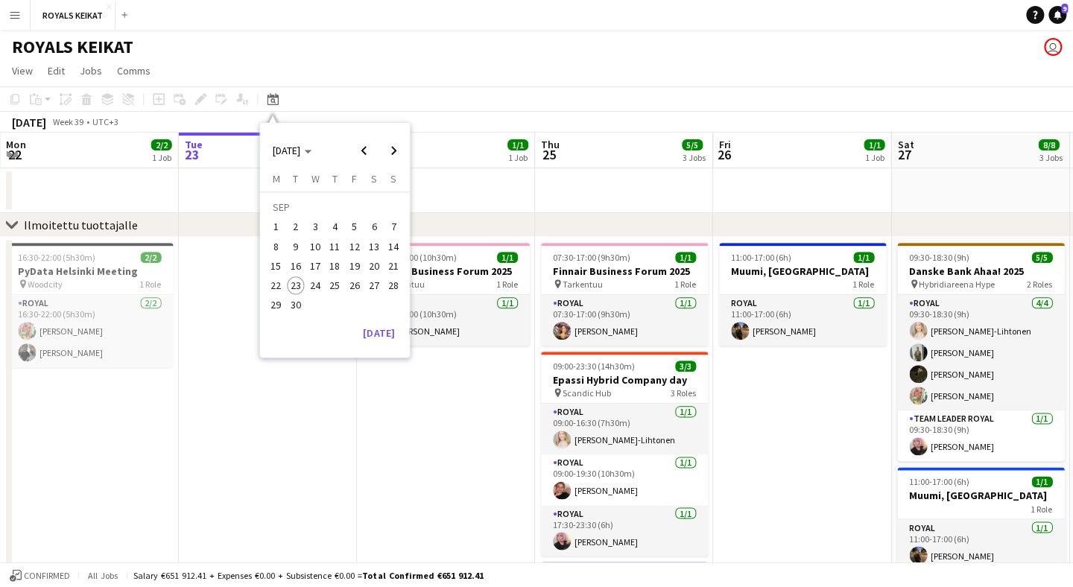
click at [331, 243] on span "11" at bounding box center [335, 247] width 18 height 18
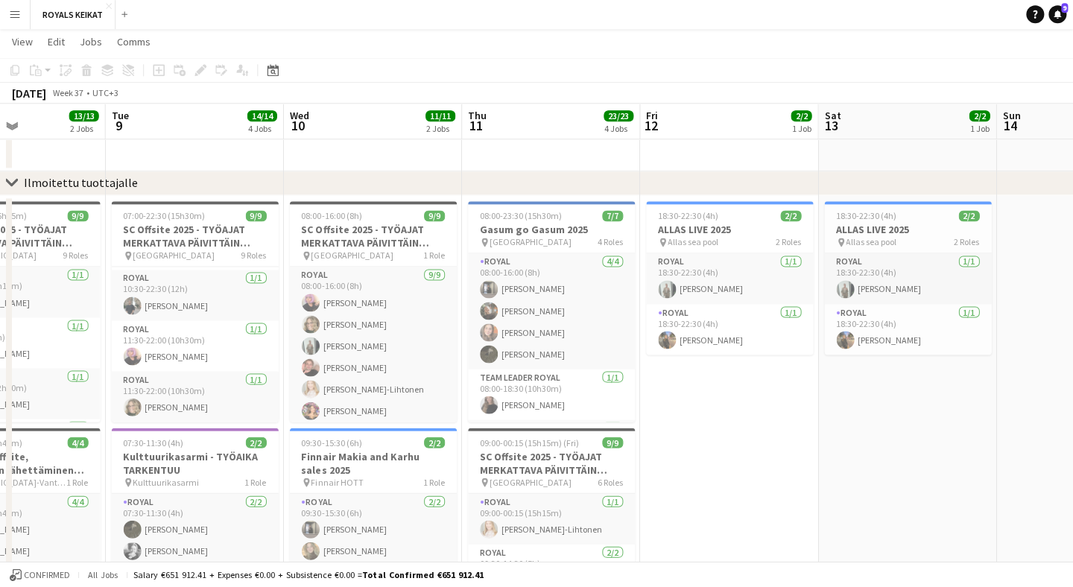
click at [7, 10] on button "Menu" at bounding box center [15, 15] width 30 height 30
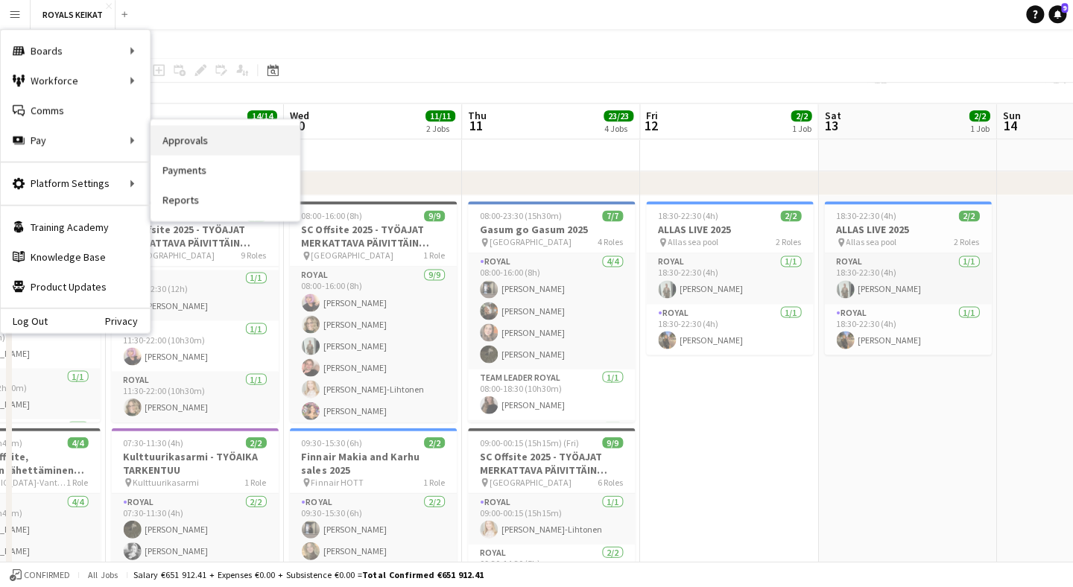
click at [175, 143] on link "Approvals" at bounding box center [225, 141] width 149 height 30
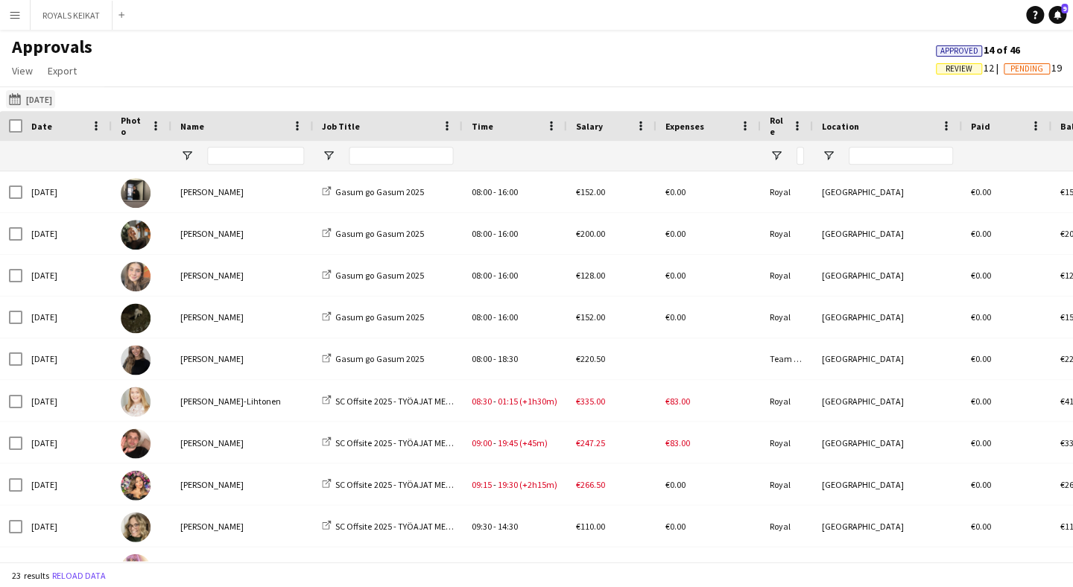
click at [55, 101] on button "[DATE] [DATE]" at bounding box center [30, 99] width 49 height 18
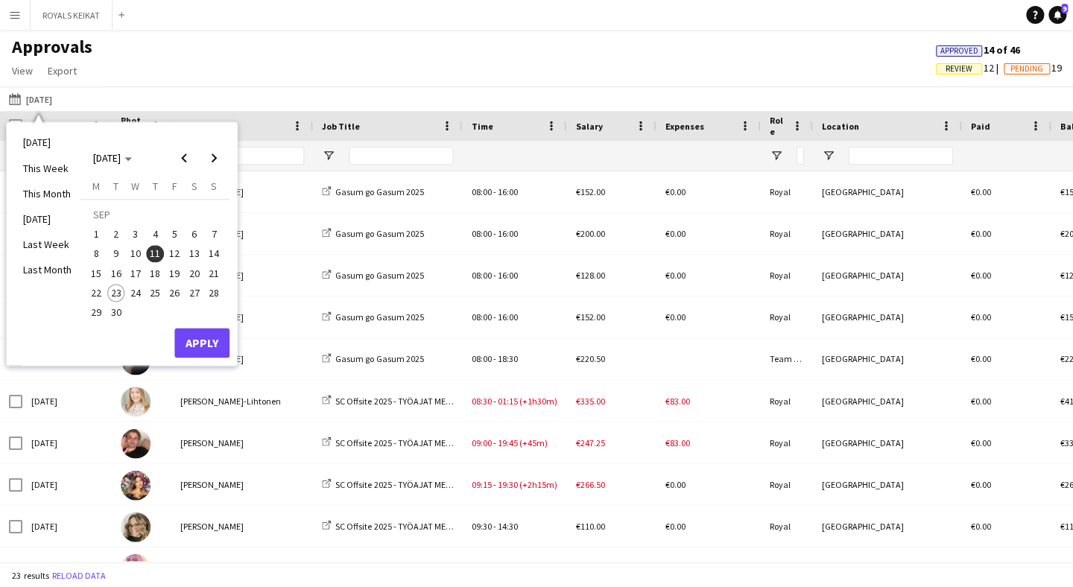
click at [124, 258] on button "9" at bounding box center [115, 253] width 19 height 19
click at [211, 345] on button "Apply" at bounding box center [201, 343] width 55 height 30
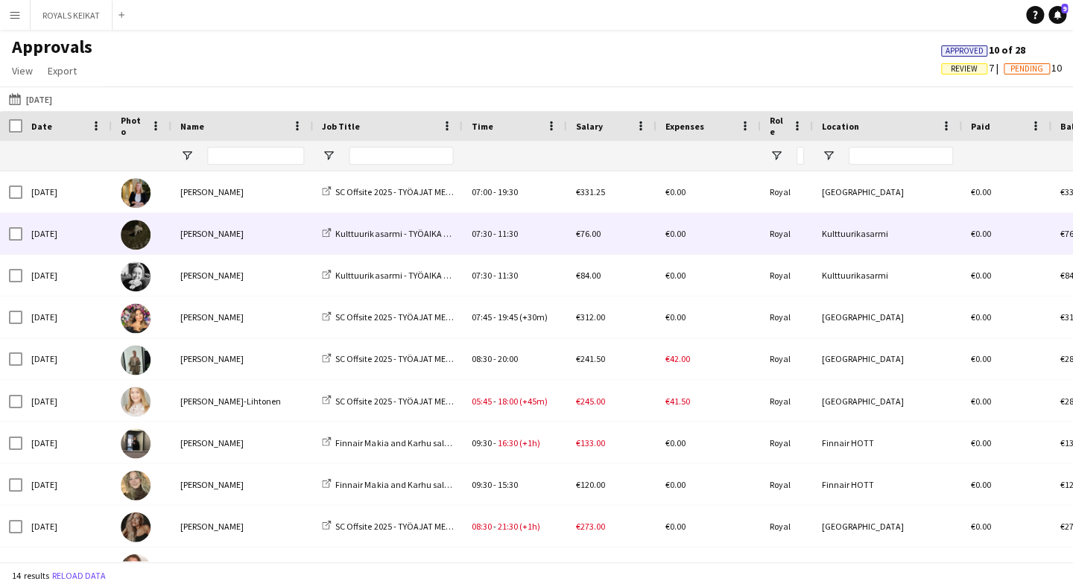
click at [255, 238] on div "[PERSON_NAME]" at bounding box center [242, 233] width 142 height 41
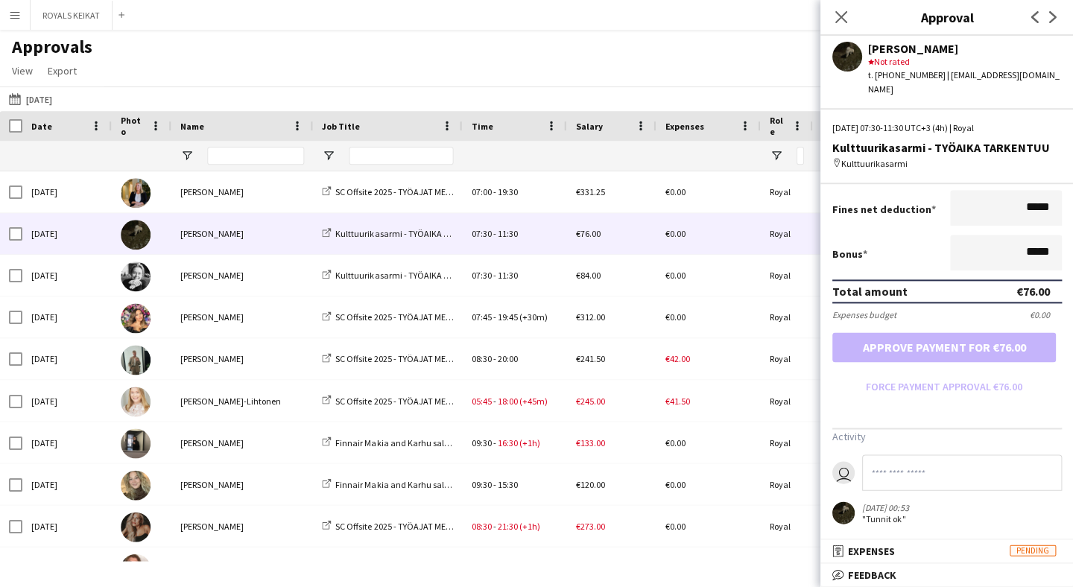
scroll to position [321, 0]
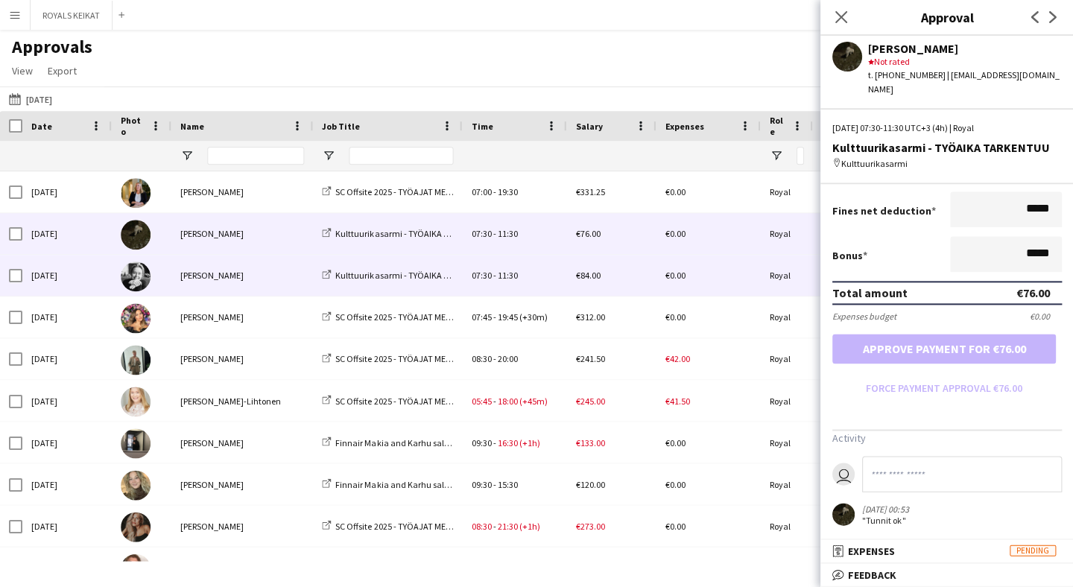
click at [278, 280] on div "[PERSON_NAME]" at bounding box center [242, 275] width 142 height 41
